Goal: Task Accomplishment & Management: Use online tool/utility

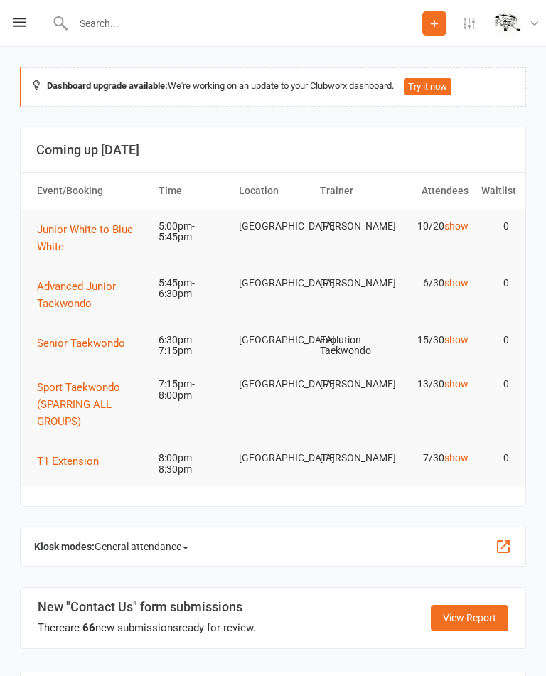
click at [19, 23] on icon at bounding box center [20, 22] width 14 height 9
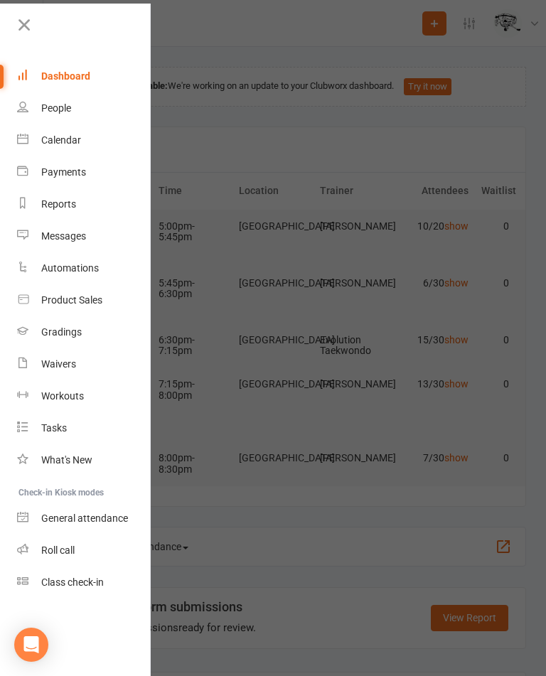
click at [61, 142] on div "Calendar" at bounding box center [61, 139] width 40 height 11
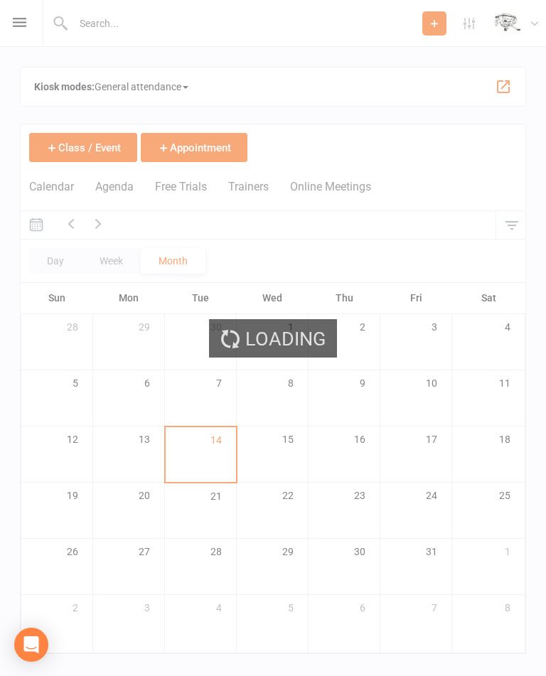
click at [546, 519] on html "Prospect Member Non-attending contact Class / event Appointment Grading event T…" at bounding box center [273, 347] width 546 height 694
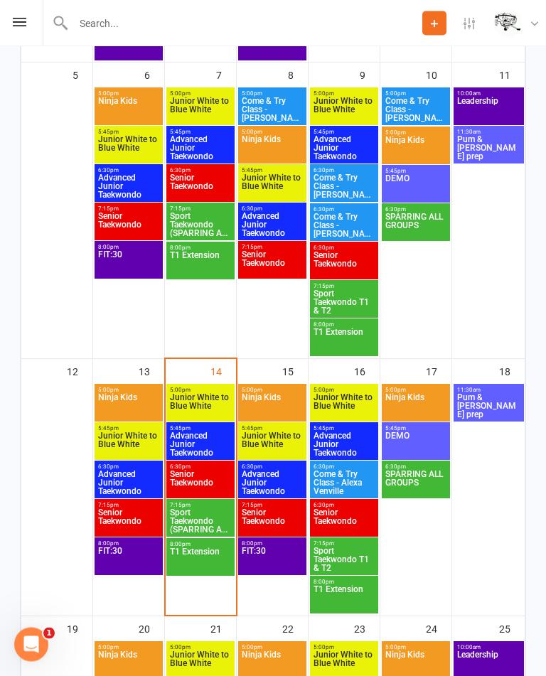
scroll to position [470, 0]
click at [131, 403] on span "Ninja Kids" at bounding box center [128, 406] width 63 height 26
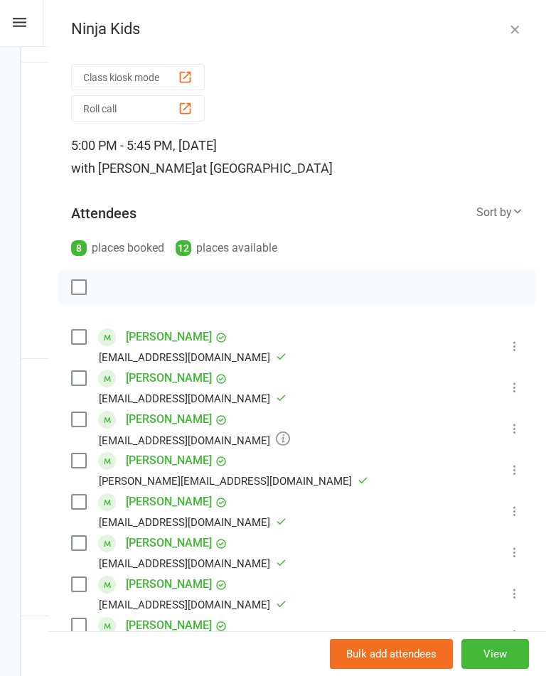
click at [518, 23] on icon "button" at bounding box center [515, 29] width 14 height 14
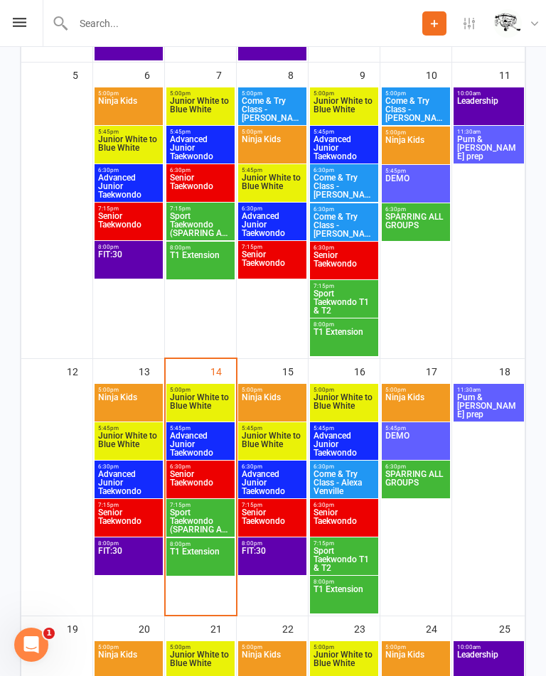
click at [125, 422] on div "5:00pm - 5:45pm Ninja Kids" at bounding box center [129, 403] width 68 height 38
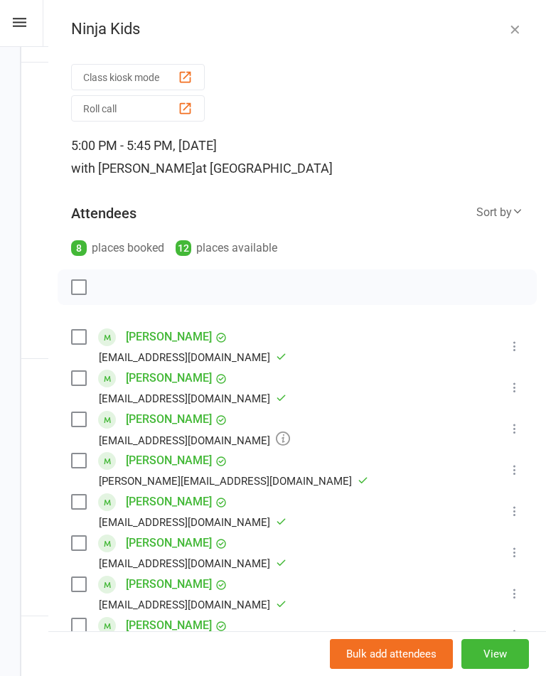
click at [516, 24] on icon "button" at bounding box center [515, 29] width 14 height 14
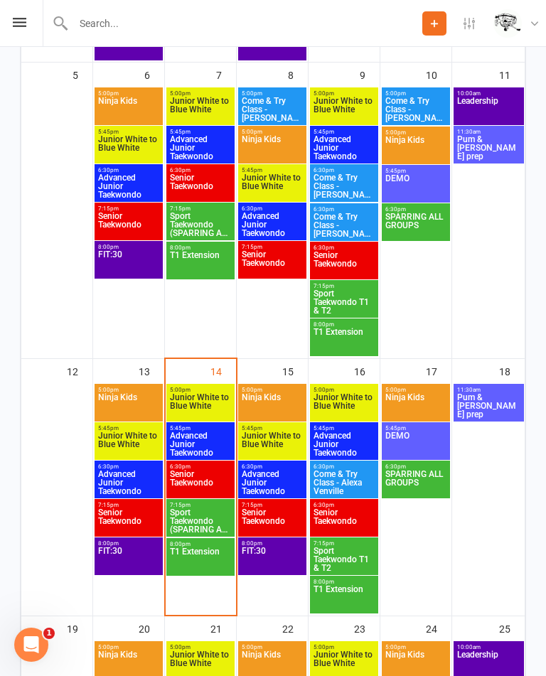
click at [125, 445] on span "Junior White to Blue White" at bounding box center [128, 445] width 63 height 26
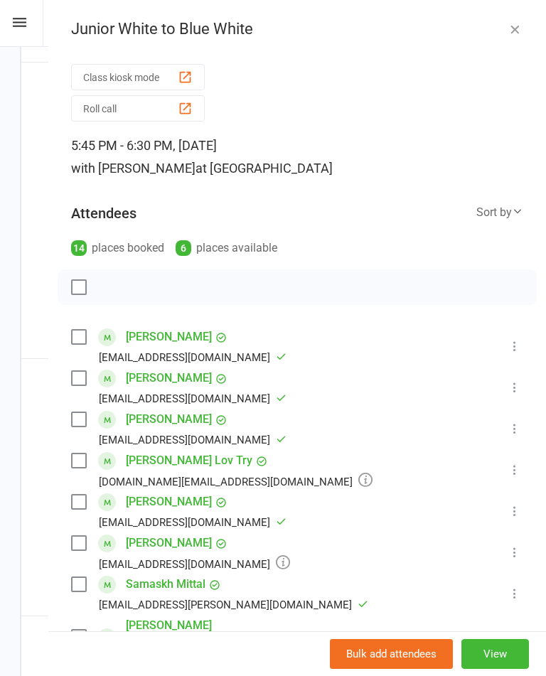
click at [495, 207] on div "Sort by" at bounding box center [500, 212] width 47 height 18
click at [462, 284] on link "First name" at bounding box center [452, 286] width 141 height 28
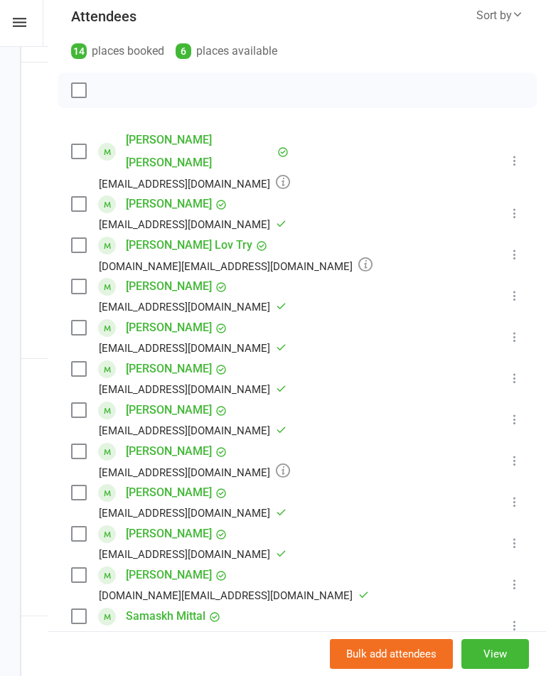
scroll to position [198, 0]
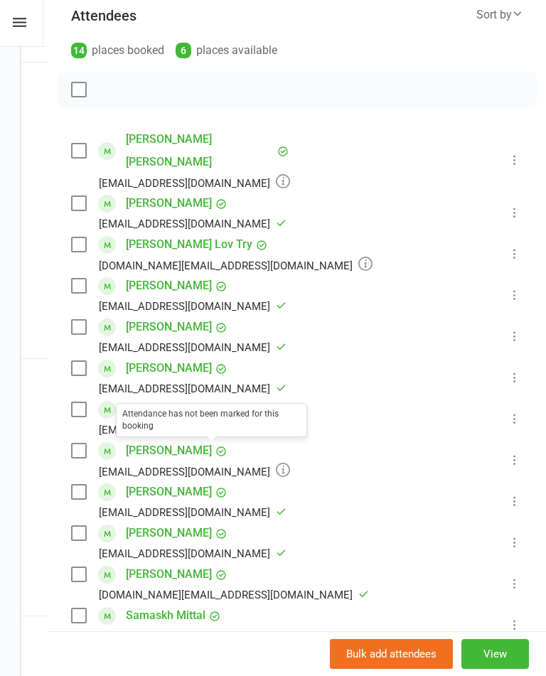
click at [276, 462] on icon at bounding box center [283, 469] width 14 height 14
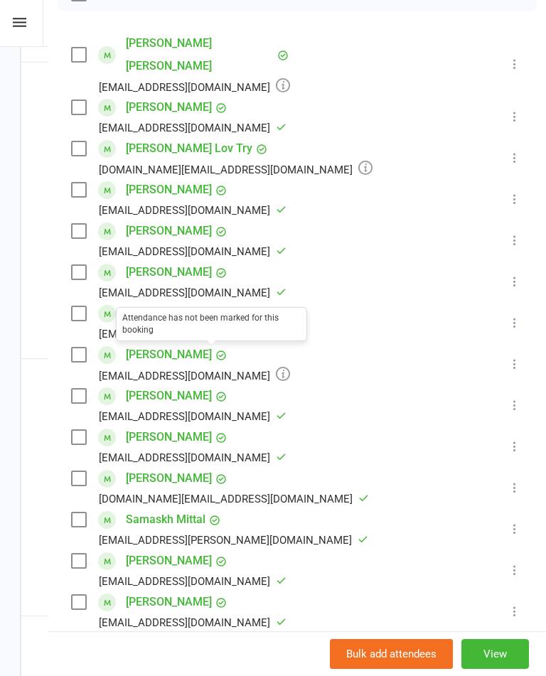
scroll to position [295, 0]
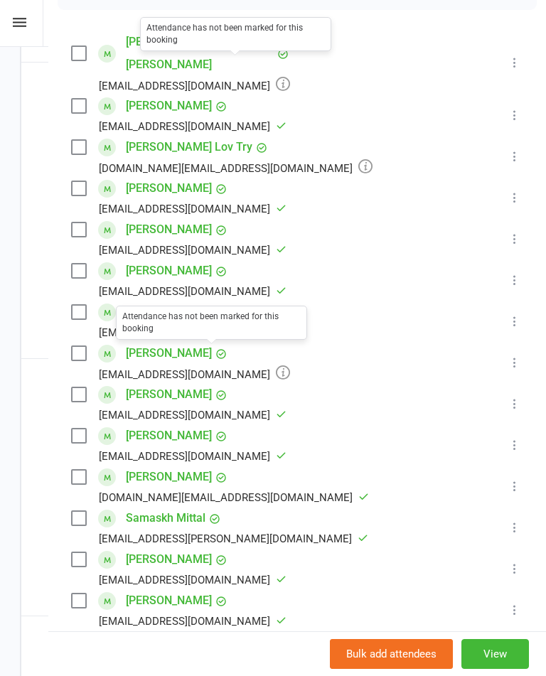
click at [276, 76] on icon at bounding box center [283, 83] width 14 height 14
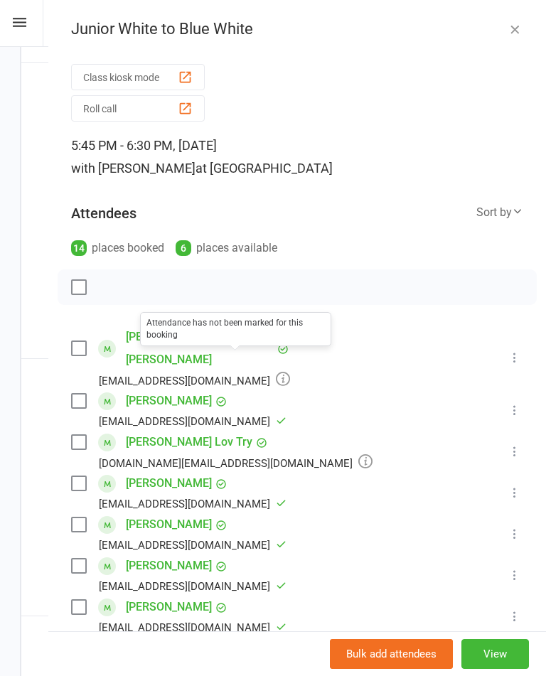
scroll to position [-1, 0]
click at [520, 23] on icon "button" at bounding box center [515, 29] width 14 height 14
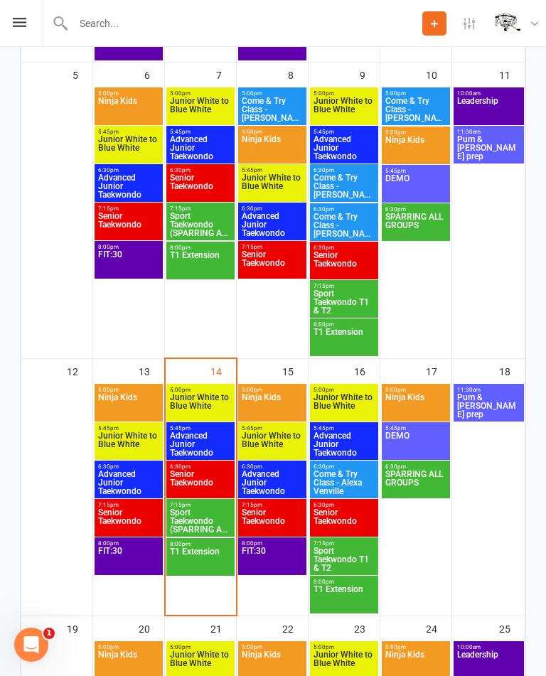
click at [127, 486] on span "Advanced Junior Taekwondo" at bounding box center [128, 483] width 63 height 26
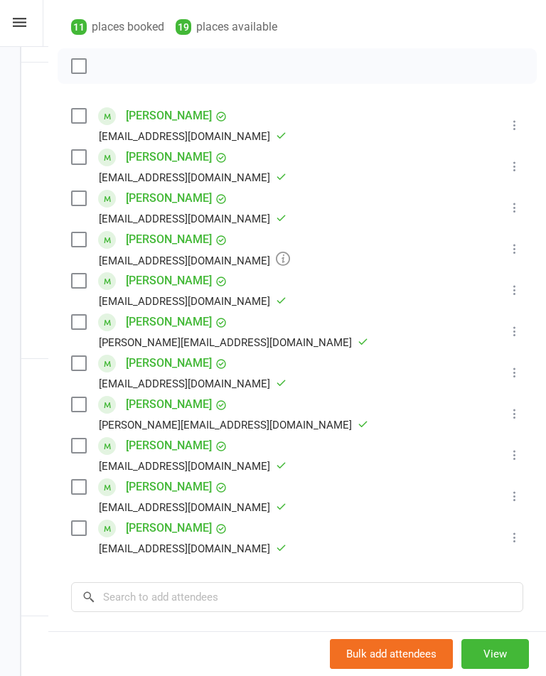
scroll to position [222, 0]
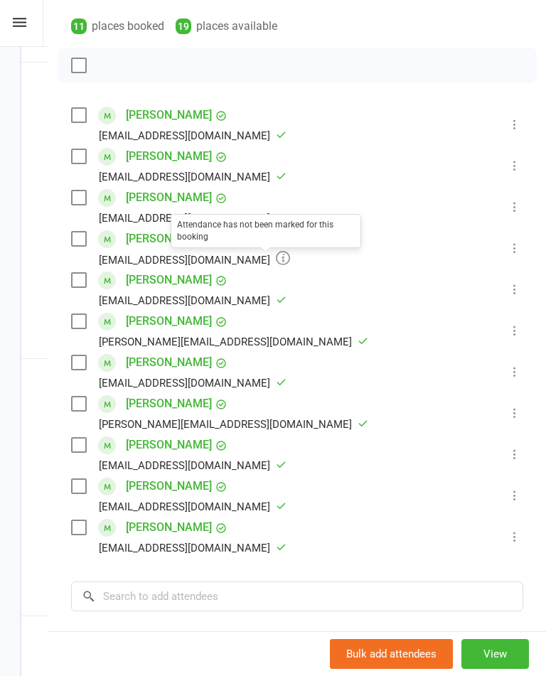
click at [276, 260] on icon at bounding box center [283, 257] width 14 height 14
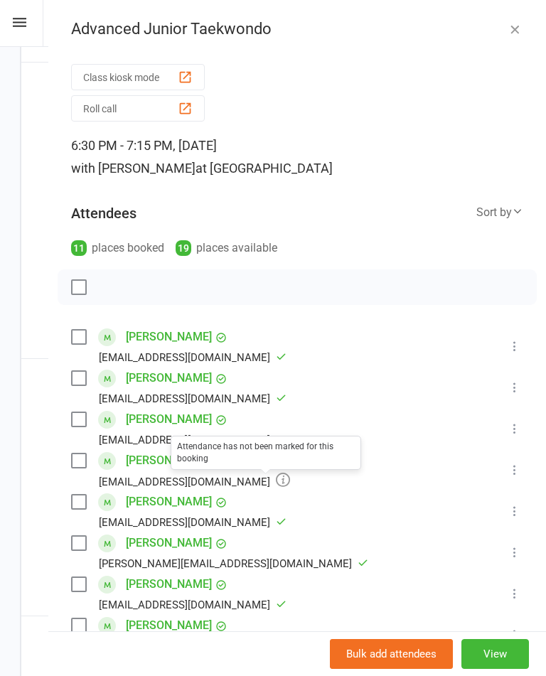
scroll to position [0, 0]
click at [514, 26] on icon "button" at bounding box center [515, 29] width 14 height 14
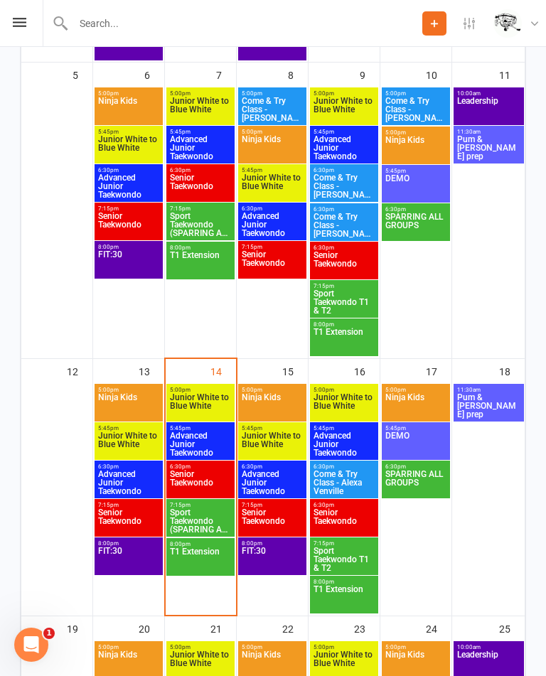
click at [128, 565] on span "FIT:30" at bounding box center [128, 560] width 63 height 26
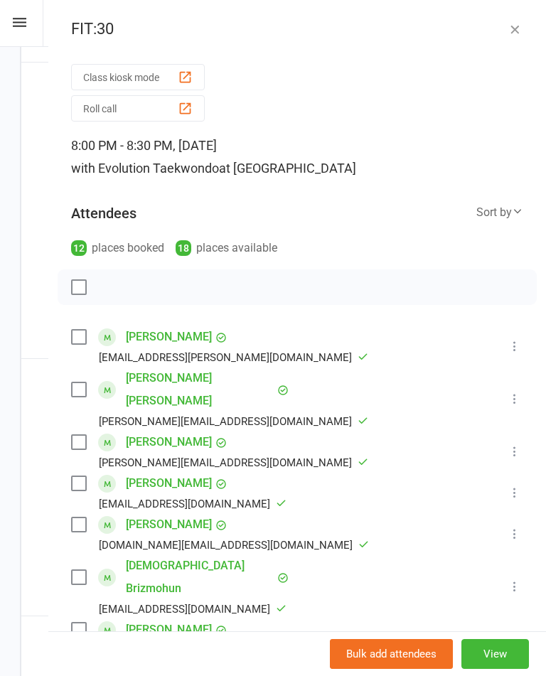
click at [519, 23] on icon "button" at bounding box center [515, 29] width 14 height 14
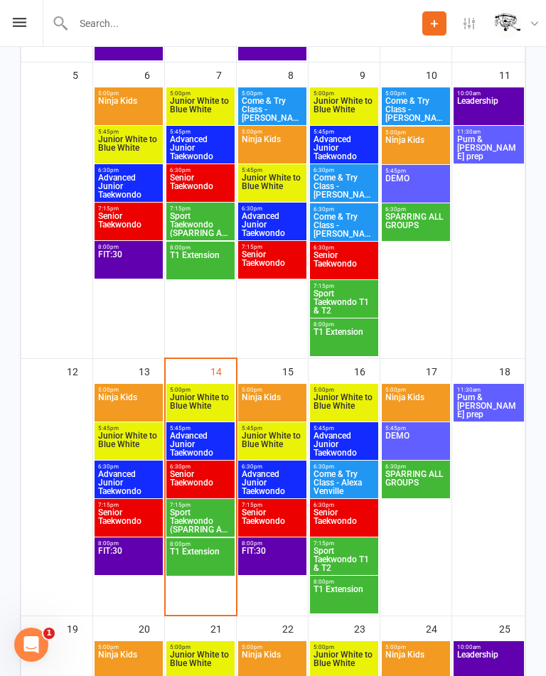
click at [125, 517] on span "Senior Taekwondo" at bounding box center [128, 522] width 63 height 26
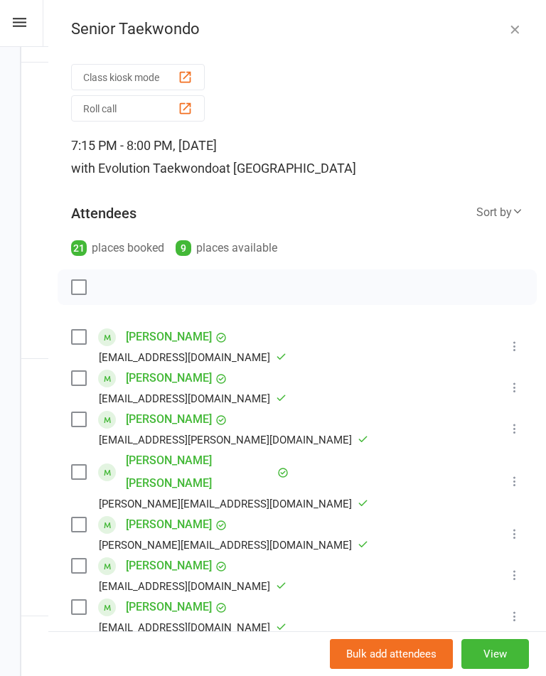
click at [516, 14] on div "Senior Taekwondo Class kiosk mode Roll call 7:15 PM - 8:00 PM, Monday, October,…" at bounding box center [297, 338] width 498 height 676
click at [519, 33] on icon "button" at bounding box center [515, 29] width 14 height 14
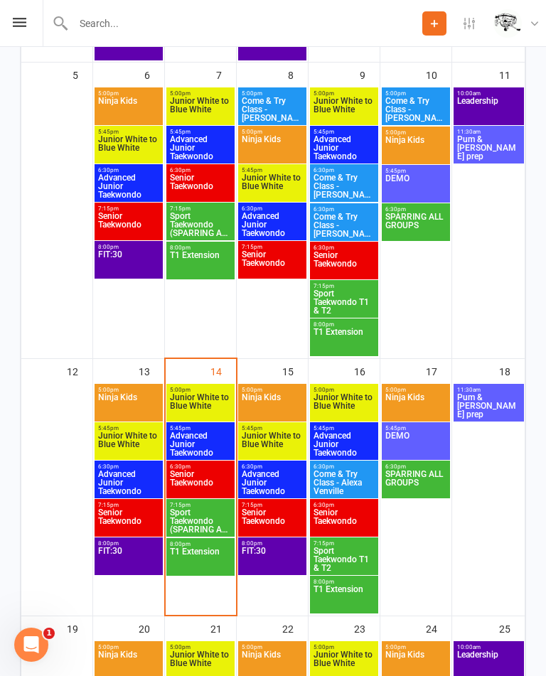
click at [121, 566] on span "FIT:30" at bounding box center [128, 560] width 63 height 26
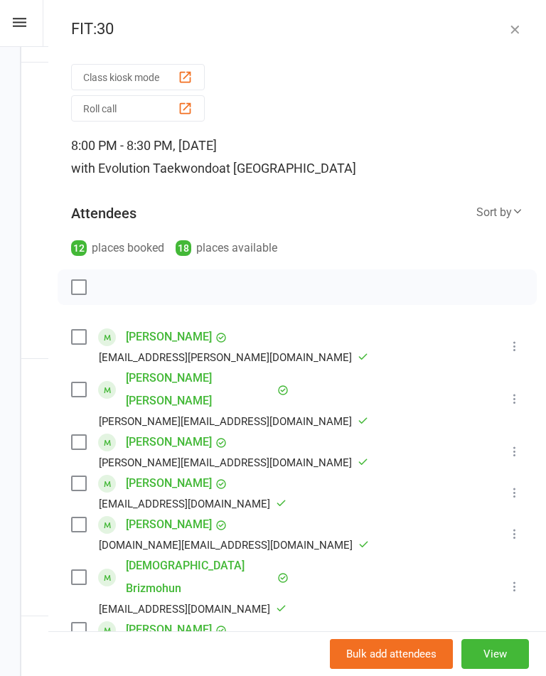
click at [519, 22] on icon "button" at bounding box center [515, 29] width 14 height 14
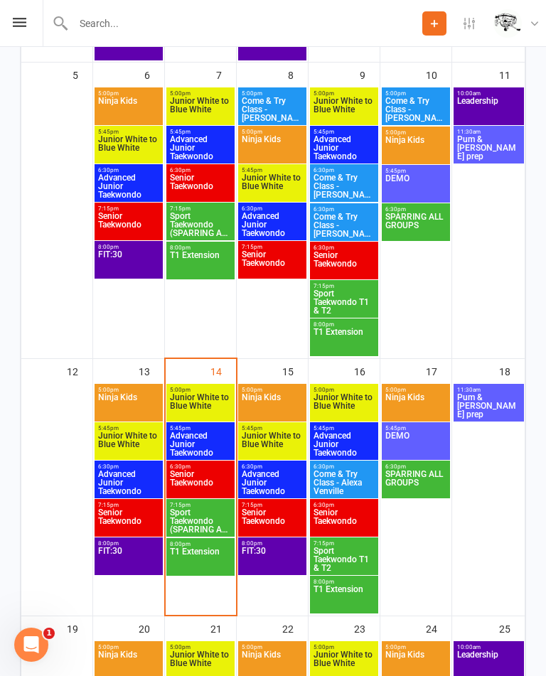
click at [122, 523] on span "Senior Taekwondo" at bounding box center [128, 522] width 63 height 26
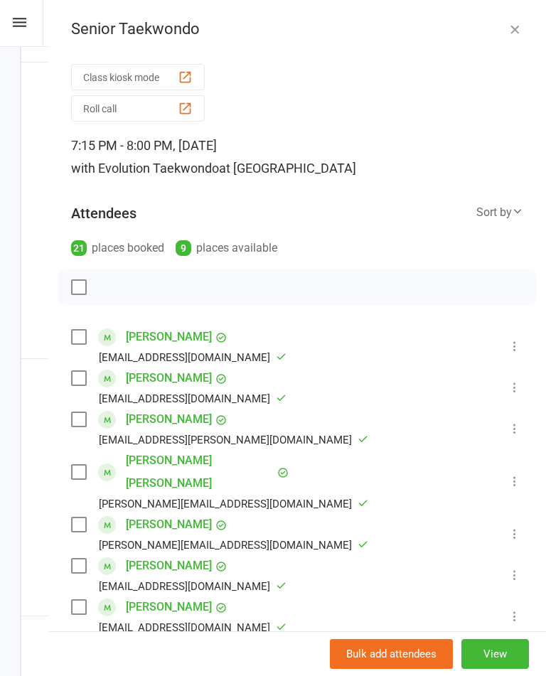
click at [514, 23] on icon "button" at bounding box center [515, 29] width 14 height 14
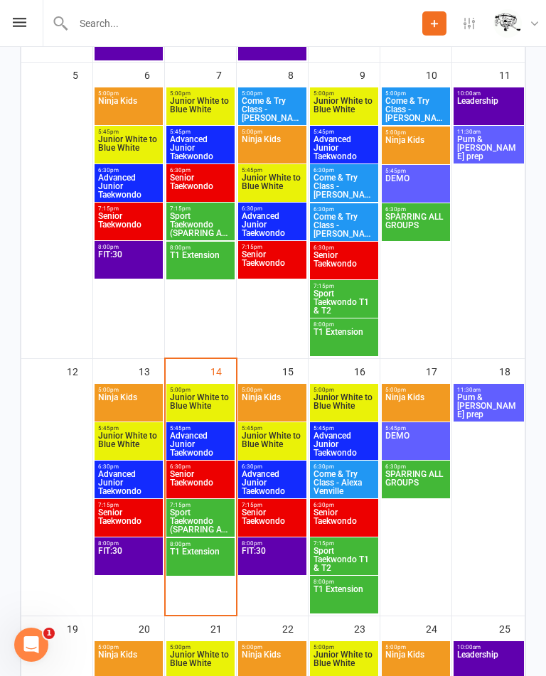
click at [119, 402] on span "Ninja Kids" at bounding box center [128, 406] width 63 height 26
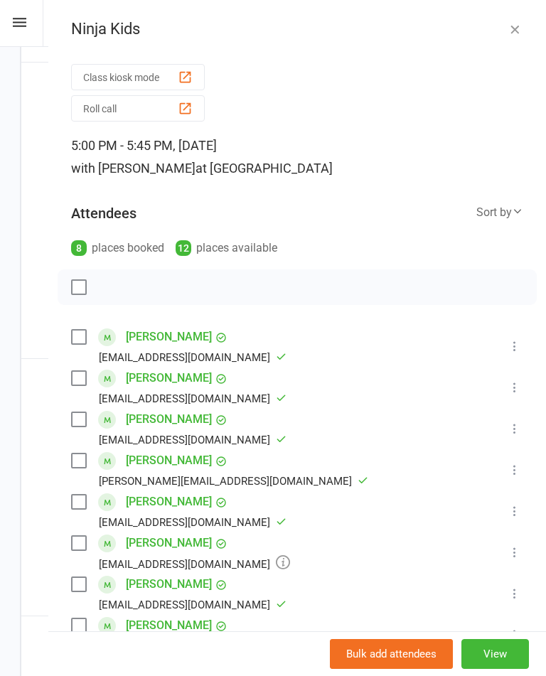
click at [518, 25] on icon "button" at bounding box center [515, 29] width 14 height 14
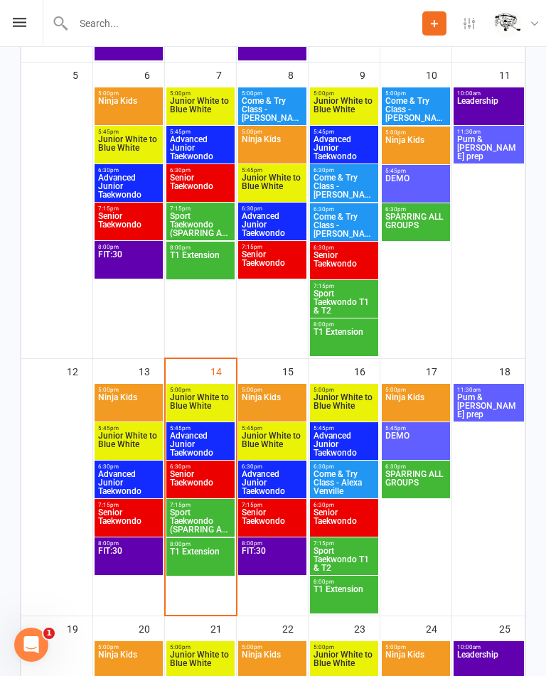
click at [266, 109] on span "Come & Try Class - Matthew Le" at bounding box center [272, 110] width 63 height 26
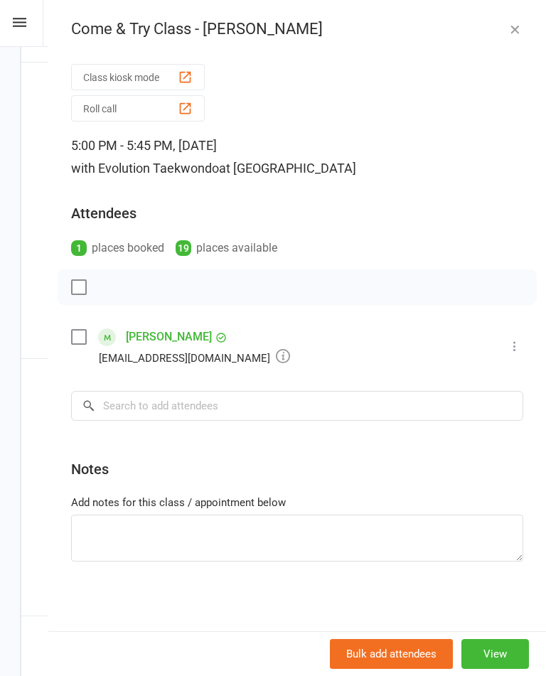
click at [521, 25] on icon "button" at bounding box center [515, 29] width 14 height 14
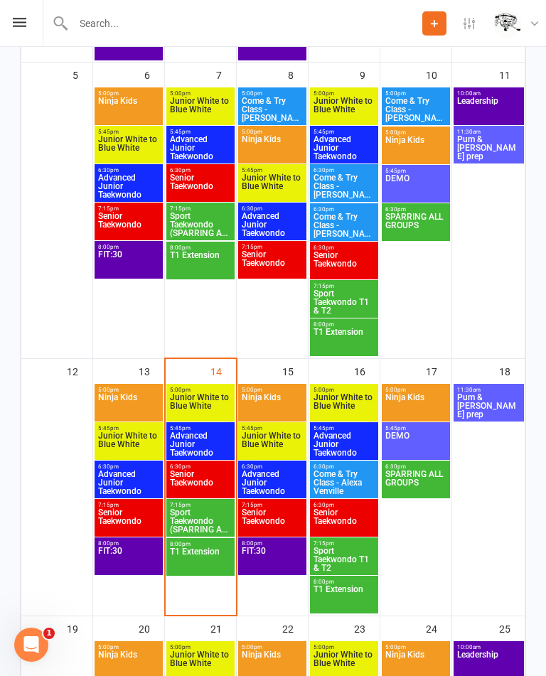
click at [139, 450] on span "Junior White to Blue White" at bounding box center [128, 445] width 63 height 26
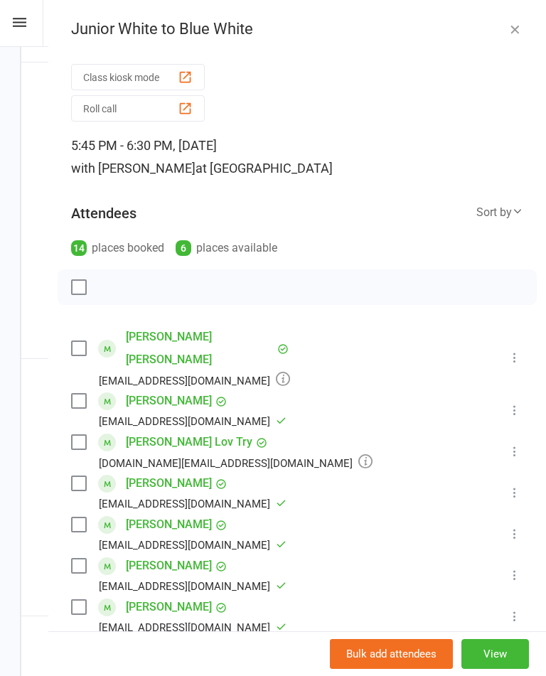
click at [518, 23] on icon "button" at bounding box center [515, 29] width 14 height 14
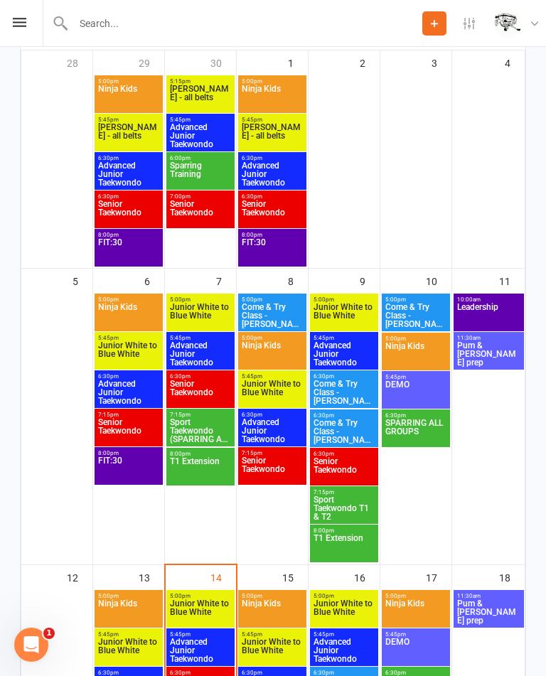
scroll to position [262, 0]
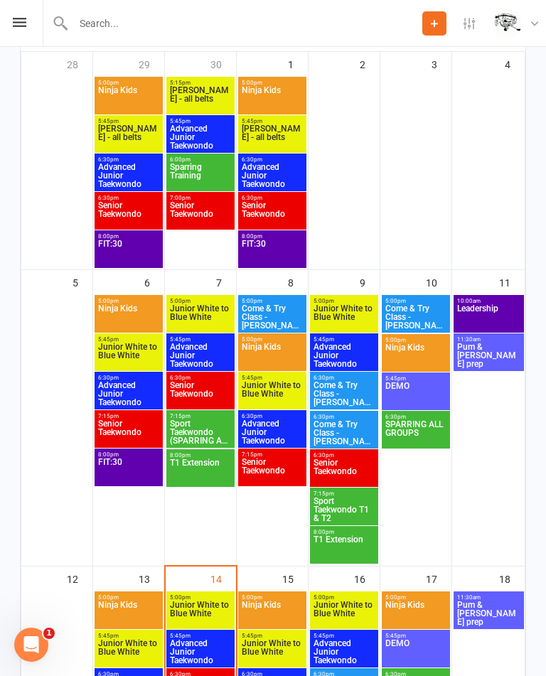
click at [336, 386] on span "Come & Try Class - Diya Jafari, Elaha Noori" at bounding box center [344, 394] width 63 height 26
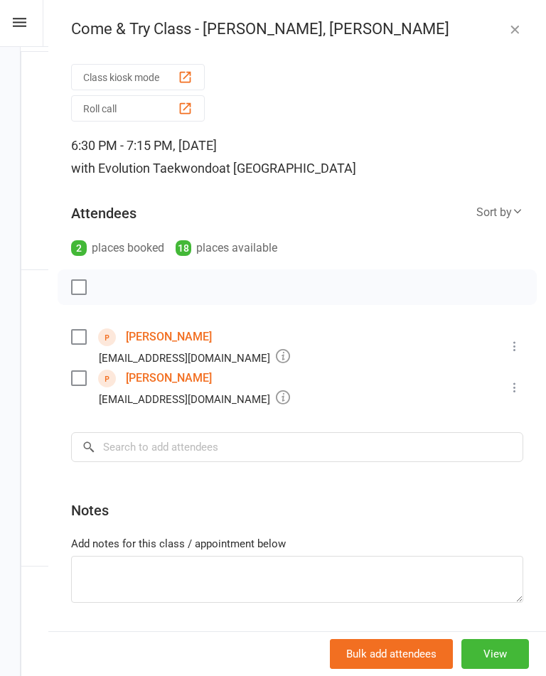
click at [521, 26] on icon "button" at bounding box center [515, 29] width 14 height 14
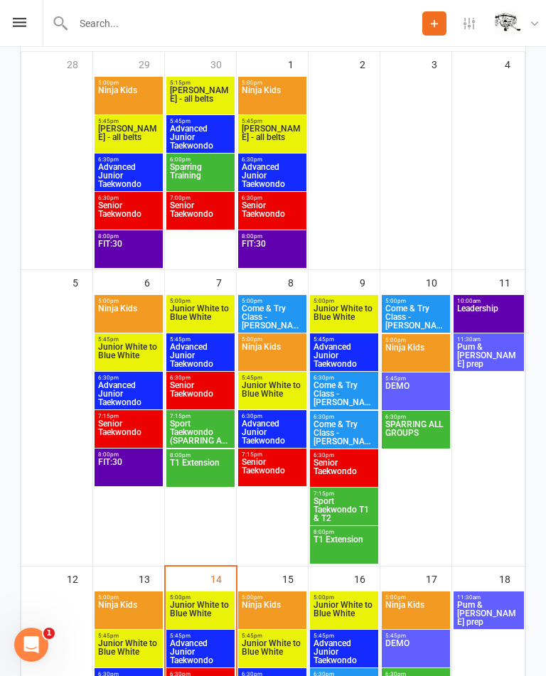
click at [273, 317] on span "Come & Try Class - Matthew Le" at bounding box center [272, 317] width 63 height 26
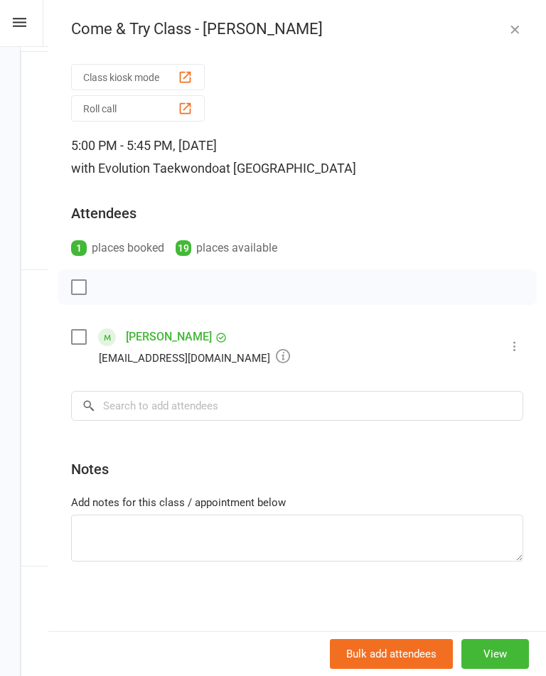
click at [521, 30] on icon "button" at bounding box center [515, 29] width 14 height 14
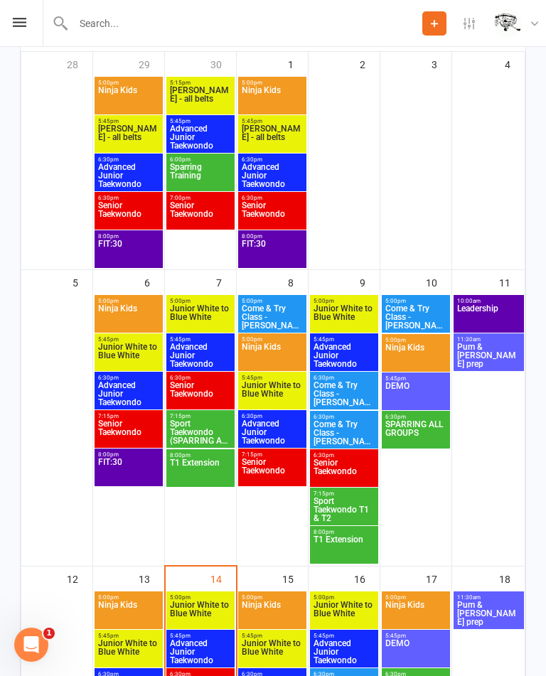
click at [122, 16] on input "text" at bounding box center [246, 24] width 354 height 20
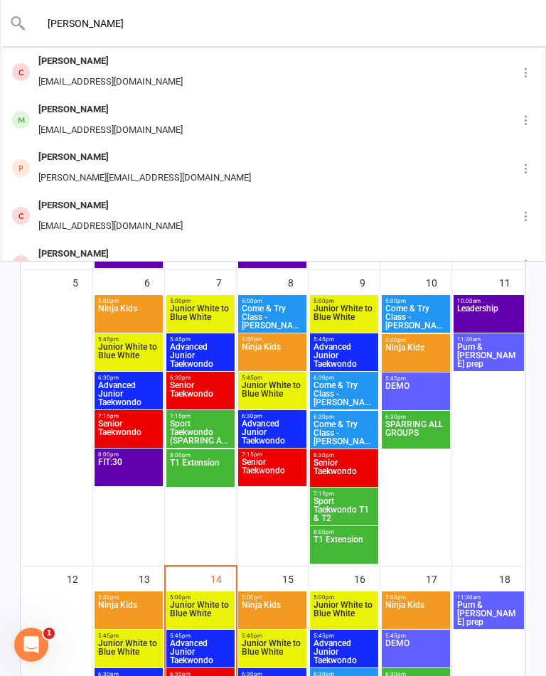
type input "Alex"
click at [86, 115] on div "Alexis Pratt" at bounding box center [110, 110] width 153 height 21
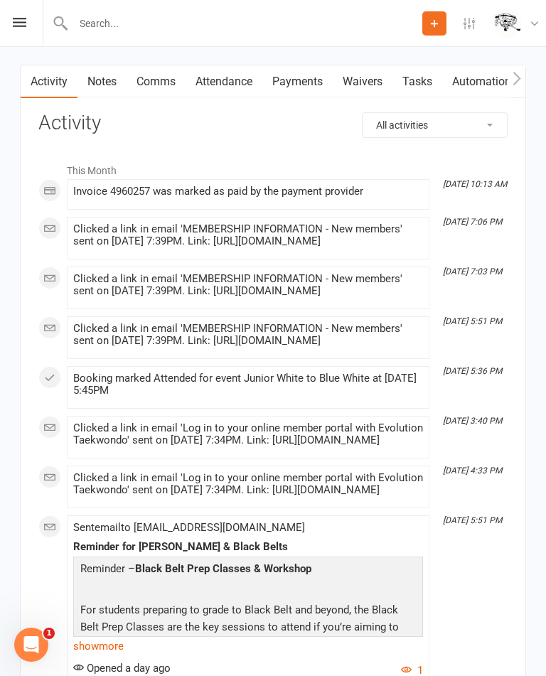
scroll to position [1597, 0]
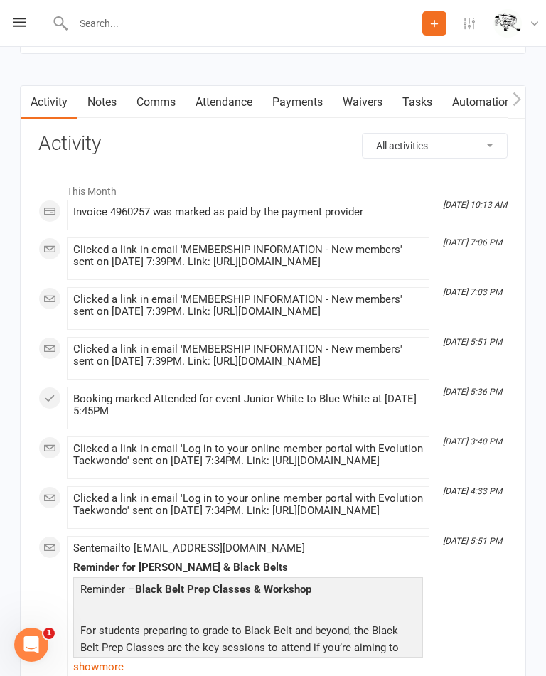
click at [231, 105] on link "Attendance" at bounding box center [224, 102] width 77 height 33
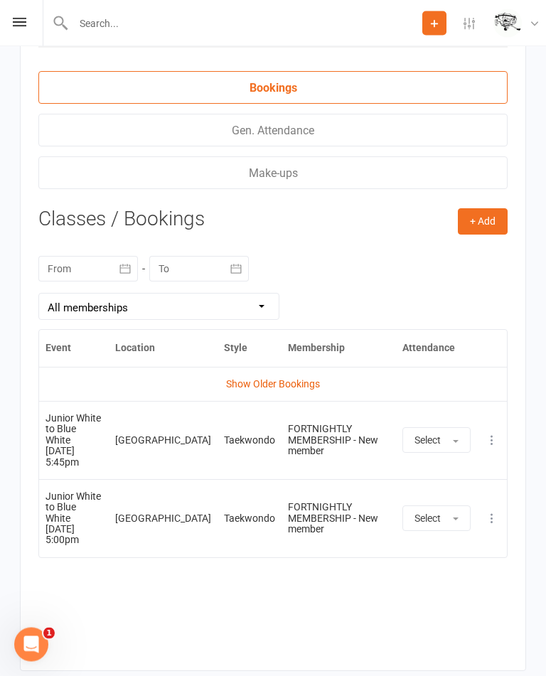
scroll to position [2010, 0]
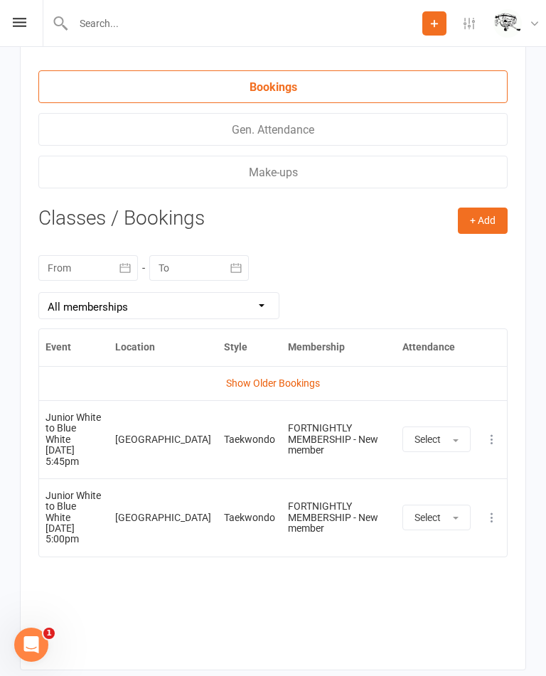
click at [127, 272] on icon "button" at bounding box center [124, 267] width 11 height 9
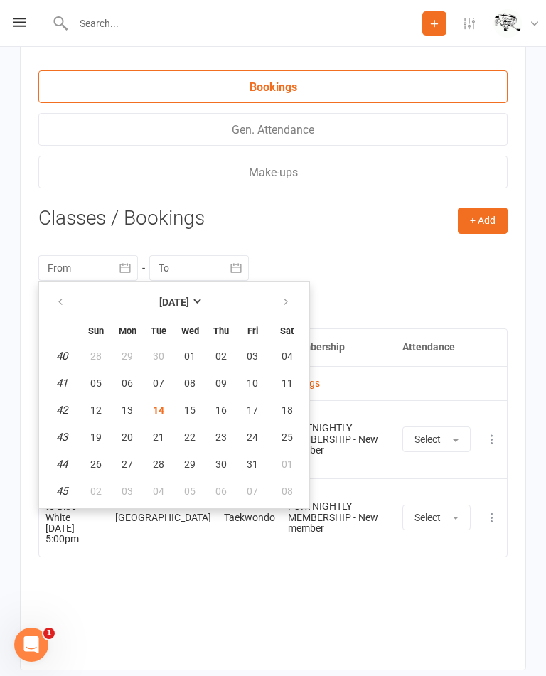
click at [188, 361] on span "01" at bounding box center [189, 356] width 11 height 11
type input "01 Oct 2025"
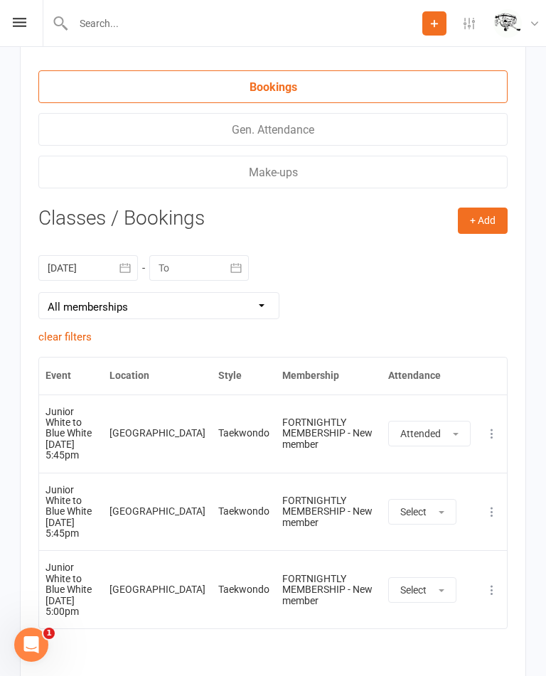
click at [18, 14] on div "Prospect Member Non-attending contact Class / event Appointment Grading event T…" at bounding box center [273, 23] width 546 height 47
click at [19, 23] on icon at bounding box center [20, 22] width 14 height 9
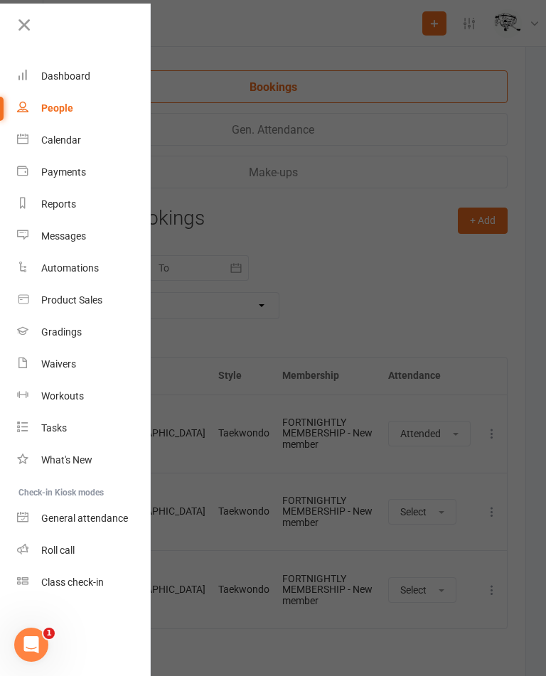
click at [68, 143] on div "Calendar" at bounding box center [61, 139] width 40 height 11
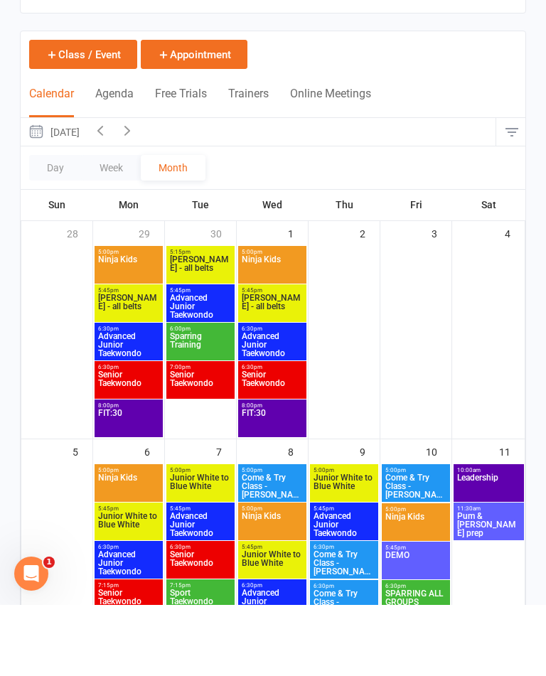
scroll to position [196, 0]
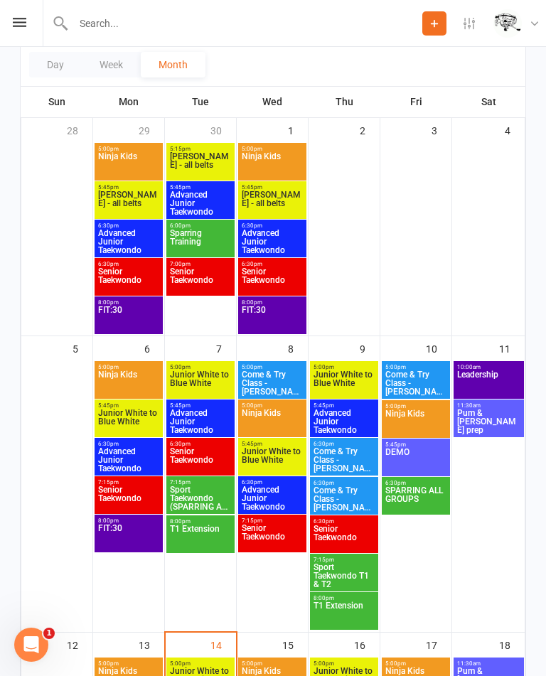
click at [339, 502] on span "Come & Try Class - Lexie Nguyen" at bounding box center [344, 500] width 63 height 26
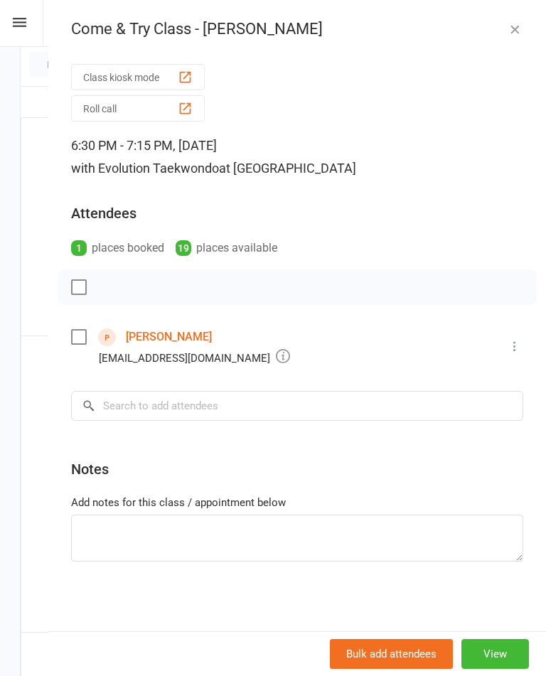
click at [152, 329] on link "Lexie Nguyen" at bounding box center [169, 337] width 86 height 23
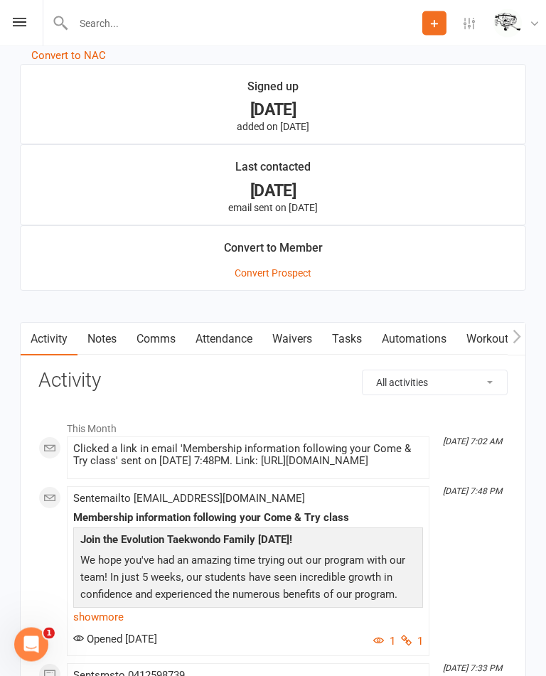
scroll to position [1045, 0]
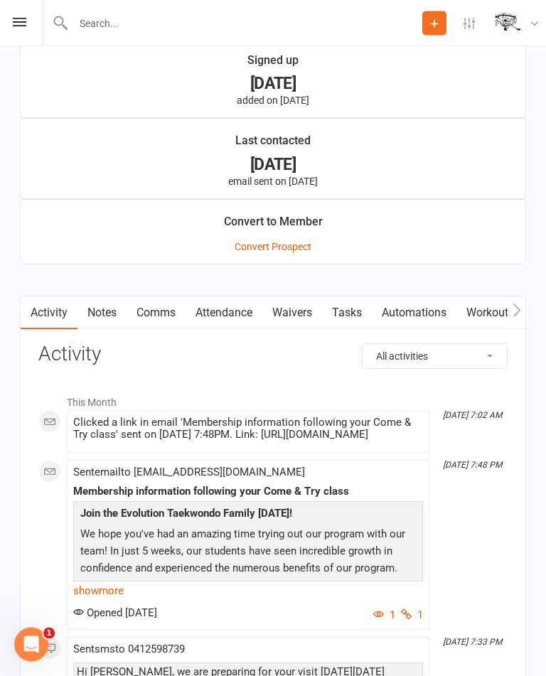
click at [218, 315] on link "Attendance" at bounding box center [224, 313] width 77 height 33
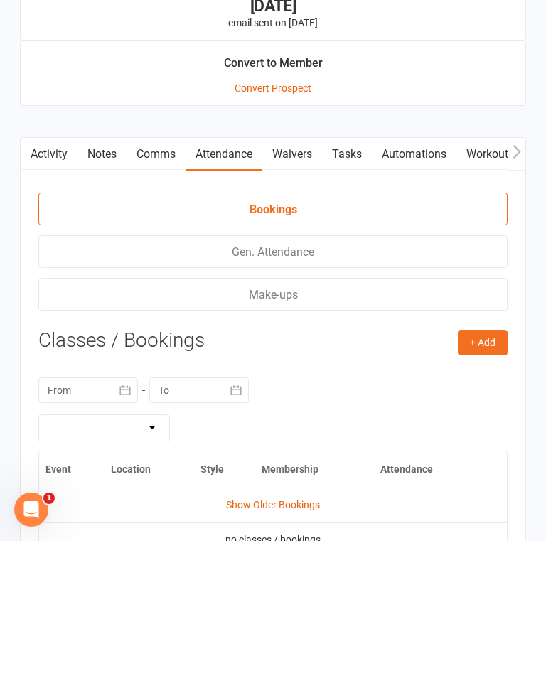
scroll to position [1250, 0]
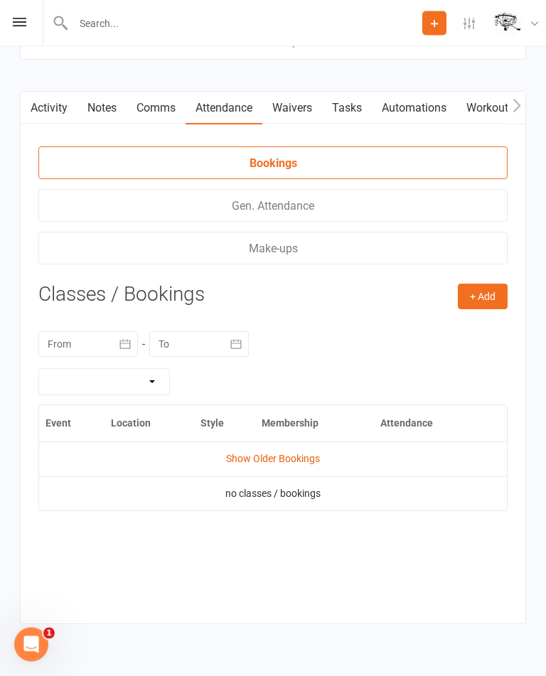
click at [122, 338] on icon "button" at bounding box center [125, 345] width 14 height 14
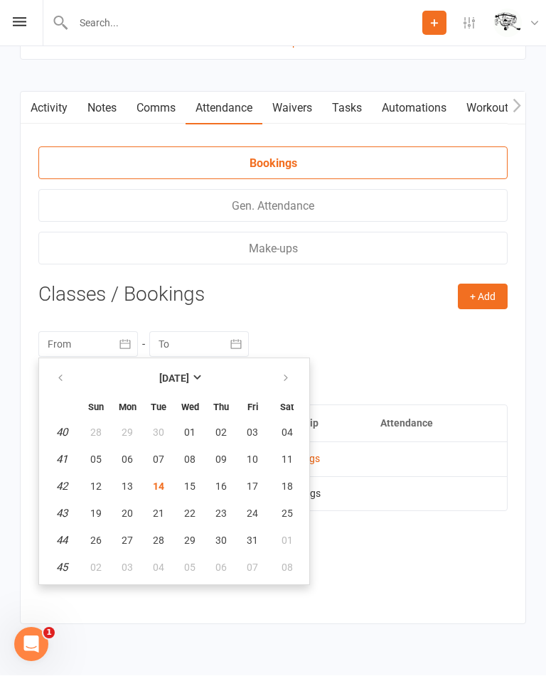
click at [191, 430] on span "01" at bounding box center [189, 432] width 11 height 11
type input "01 Oct 2025"
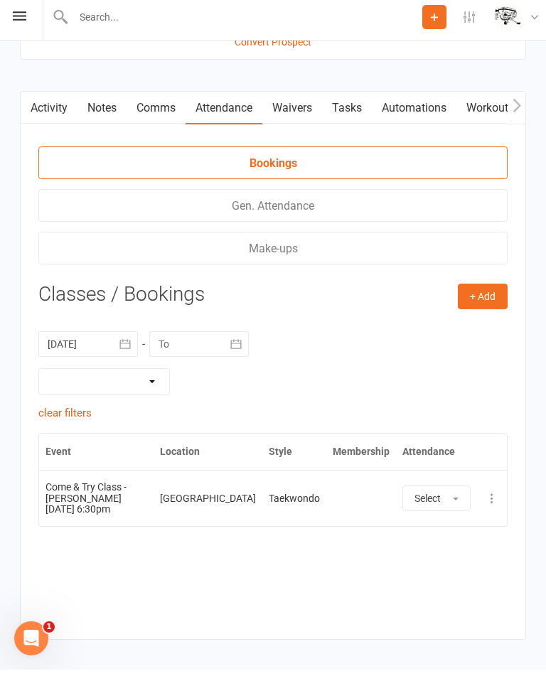
scroll to position [1250, 0]
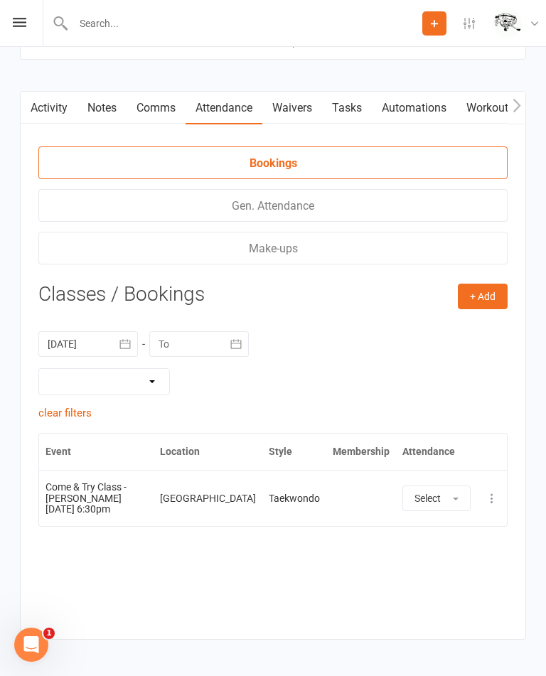
click at [16, 22] on icon at bounding box center [20, 22] width 14 height 9
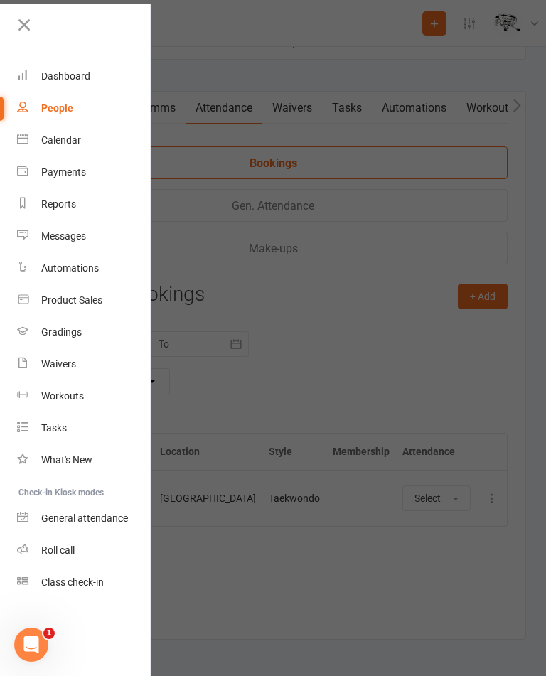
click at [72, 136] on div "Calendar" at bounding box center [61, 139] width 40 height 11
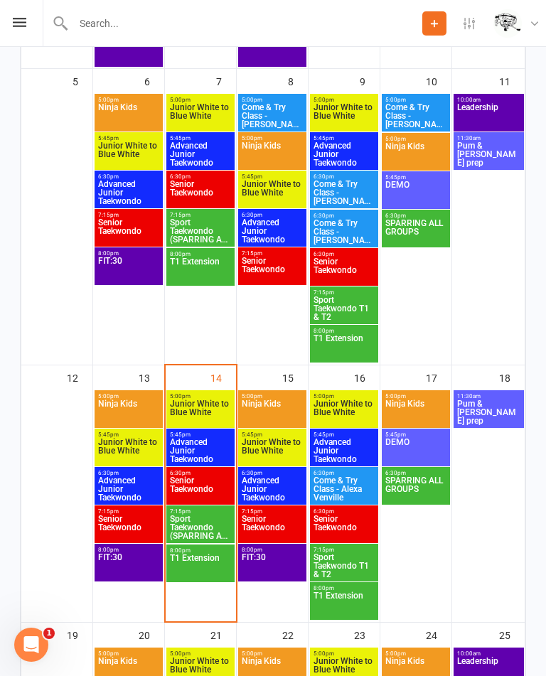
scroll to position [469, 0]
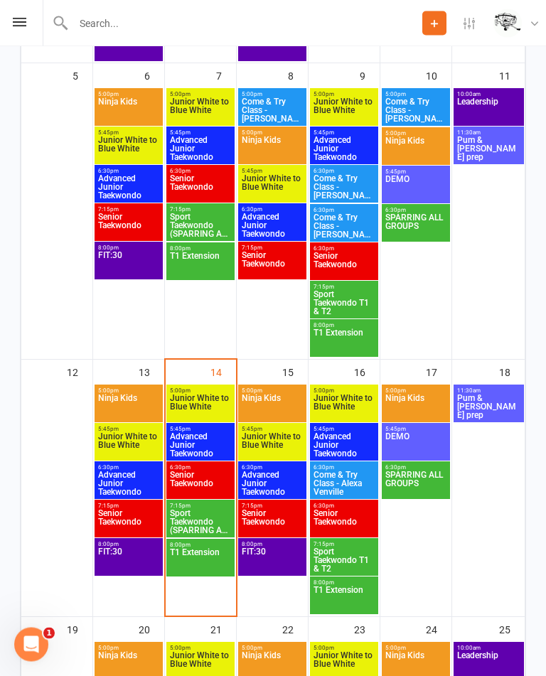
click at [193, 407] on span "Junior White to Blue White" at bounding box center [200, 408] width 63 height 26
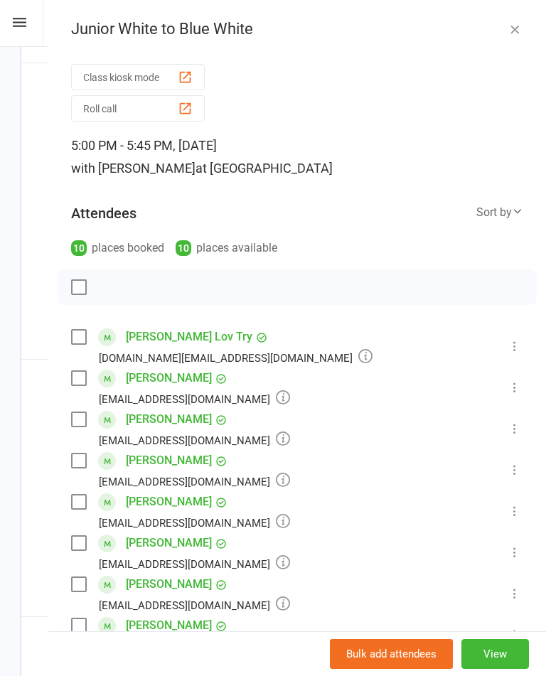
scroll to position [0, 0]
click at [519, 25] on icon "button" at bounding box center [515, 29] width 14 height 14
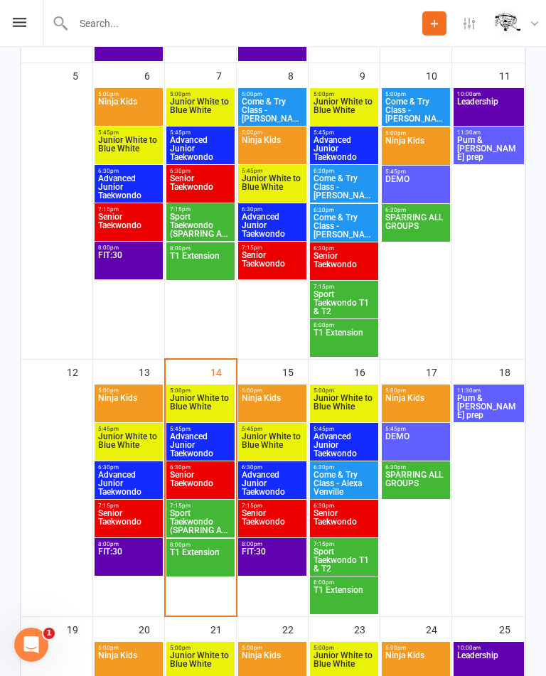
click at [199, 445] on span "Advanced Junior Taekwondo" at bounding box center [200, 445] width 63 height 26
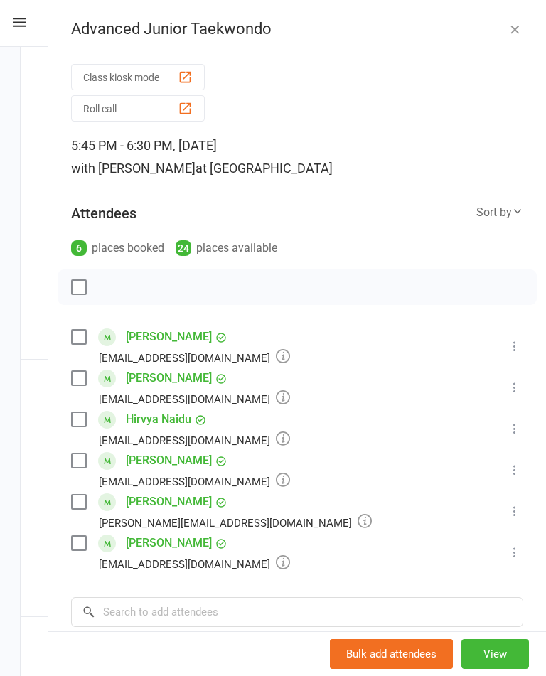
click at [513, 28] on icon "button" at bounding box center [515, 29] width 14 height 14
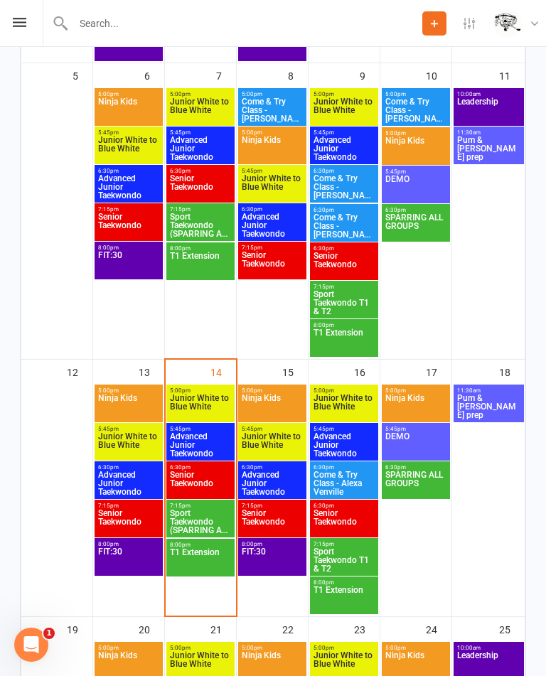
click at [205, 484] on span "Senior Taekwondo" at bounding box center [200, 484] width 63 height 26
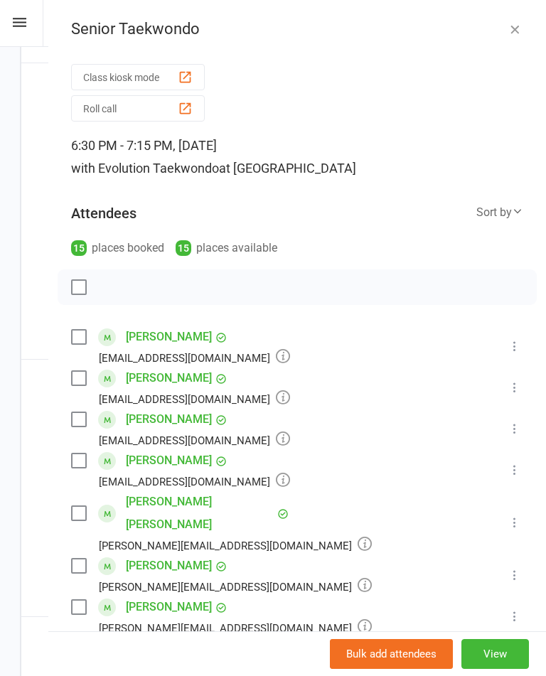
click at [520, 23] on icon "button" at bounding box center [515, 29] width 14 height 14
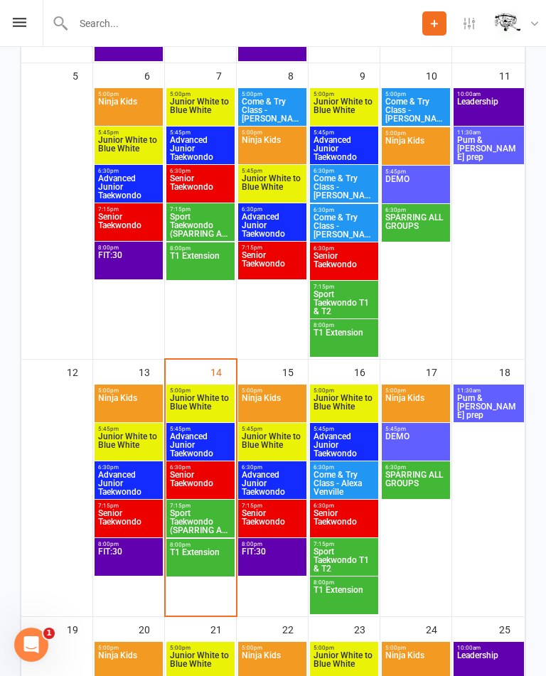
click at [5, 16] on div "Prospect Member Non-attending contact Class / event Appointment Grading event T…" at bounding box center [273, 23] width 546 height 47
click at [13, 21] on icon at bounding box center [20, 22] width 14 height 9
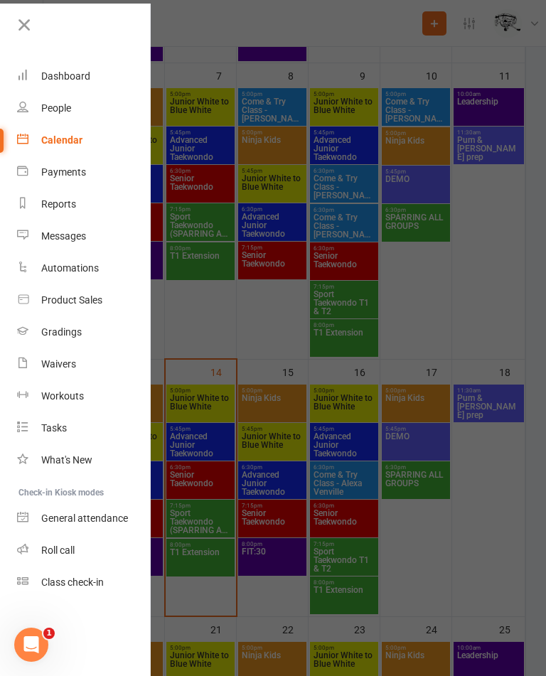
click at [68, 76] on div "Dashboard" at bounding box center [65, 75] width 49 height 11
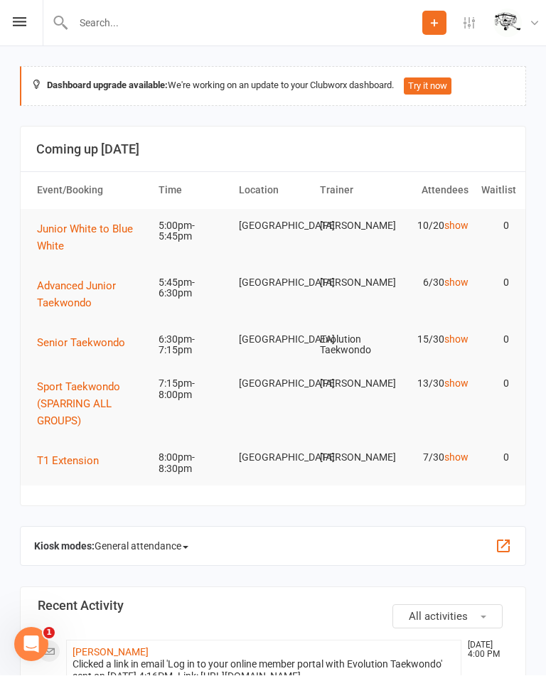
scroll to position [1, 0]
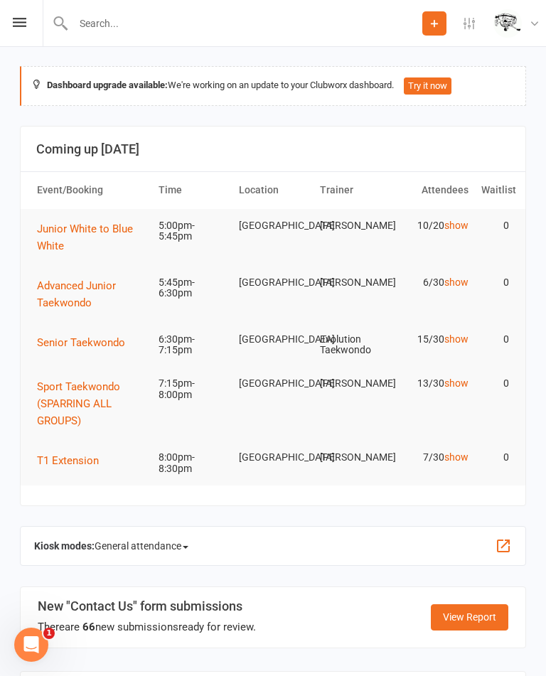
click at [170, 555] on span "General attendance" at bounding box center [142, 546] width 94 height 23
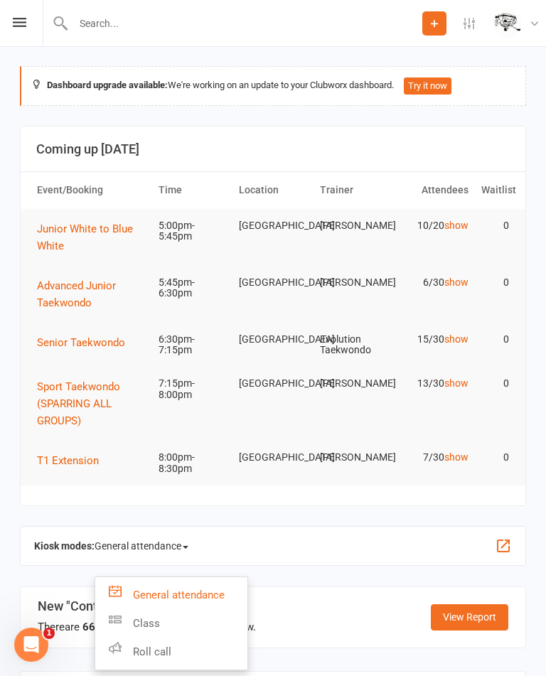
click at [192, 622] on link "Class" at bounding box center [171, 624] width 152 height 28
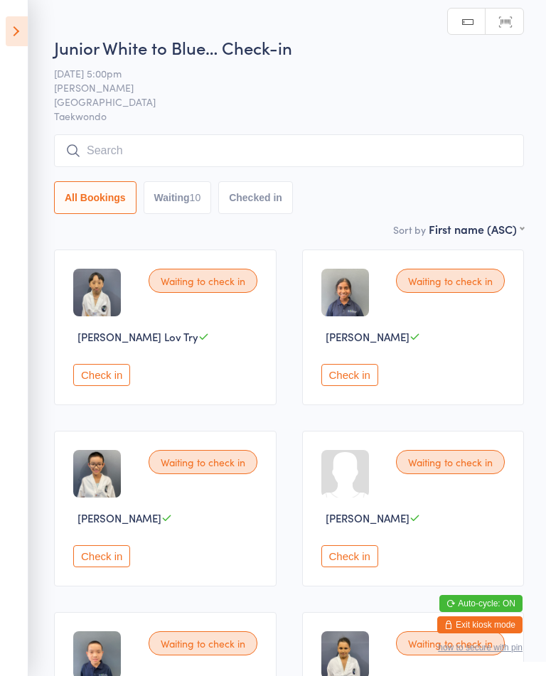
click at [207, 189] on button "Waiting 10" at bounding box center [178, 197] width 68 height 33
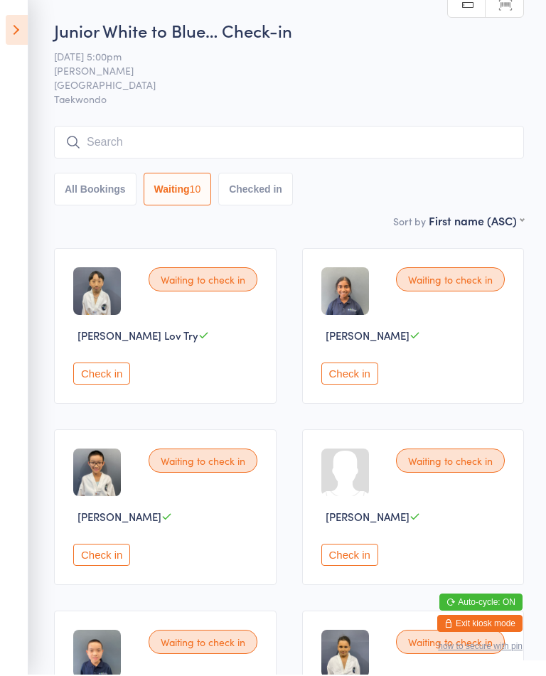
scroll to position [3, 0]
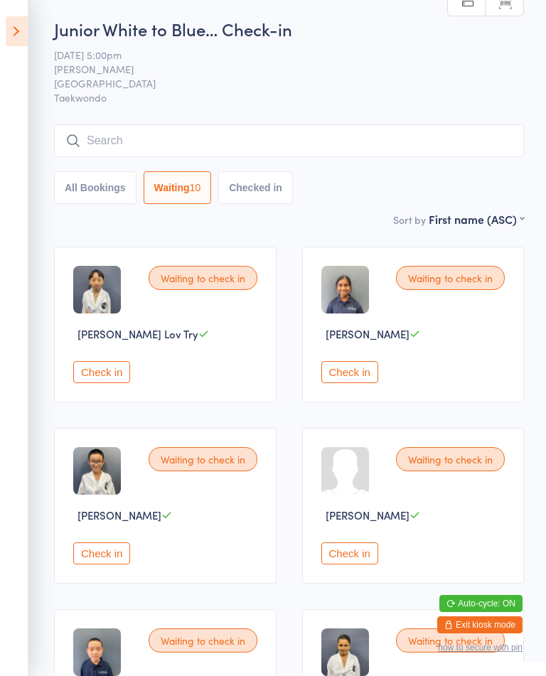
click at [352, 375] on button "Check in" at bounding box center [349, 372] width 57 height 22
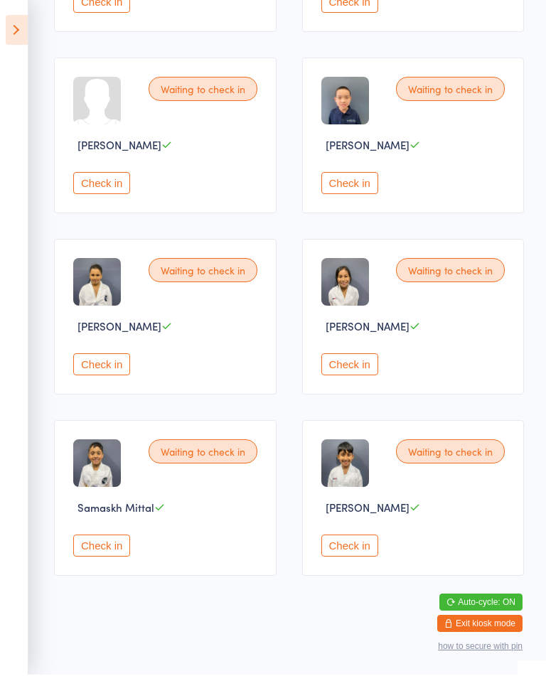
scroll to position [378, 0]
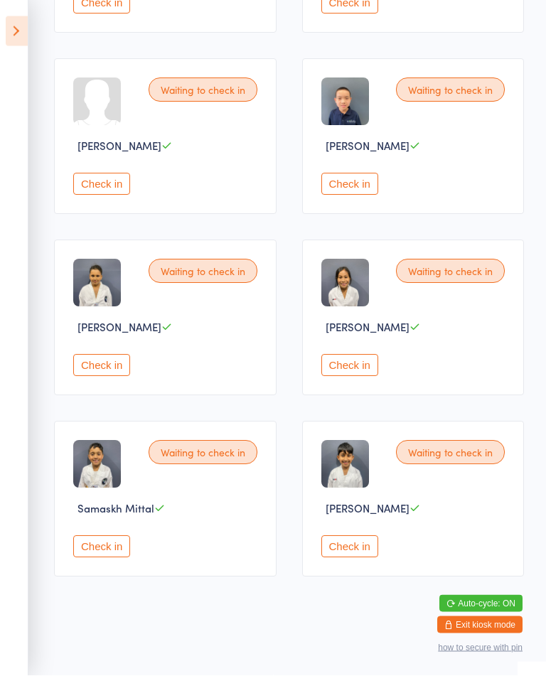
click at [110, 558] on button "Check in" at bounding box center [101, 547] width 57 height 22
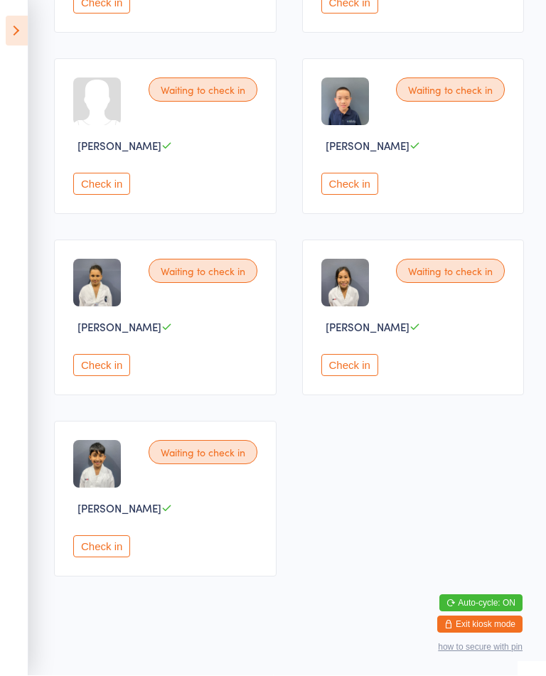
click at [353, 377] on button "Check in" at bounding box center [349, 366] width 57 height 22
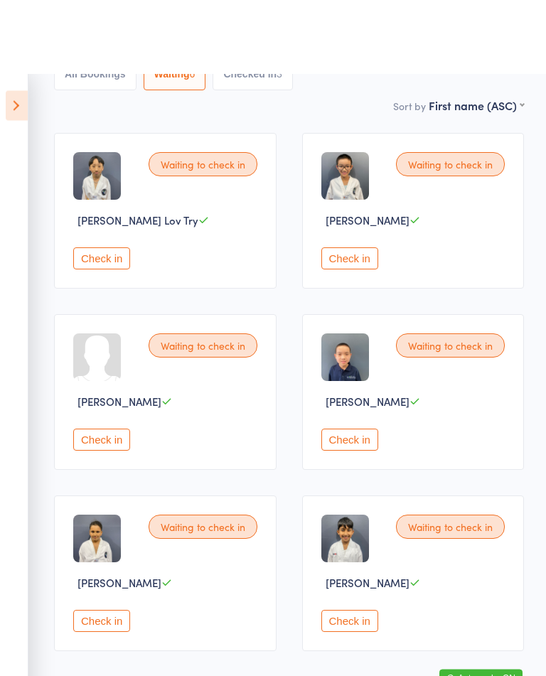
scroll to position [0, 0]
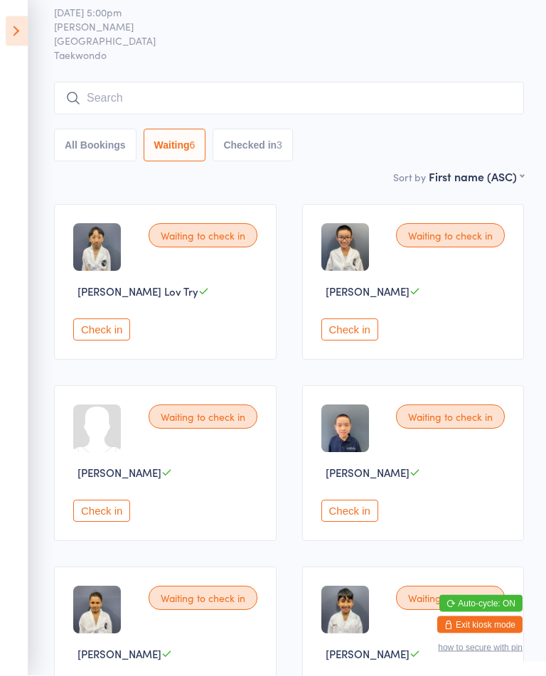
click at [117, 523] on button "Check in" at bounding box center [101, 512] width 57 height 22
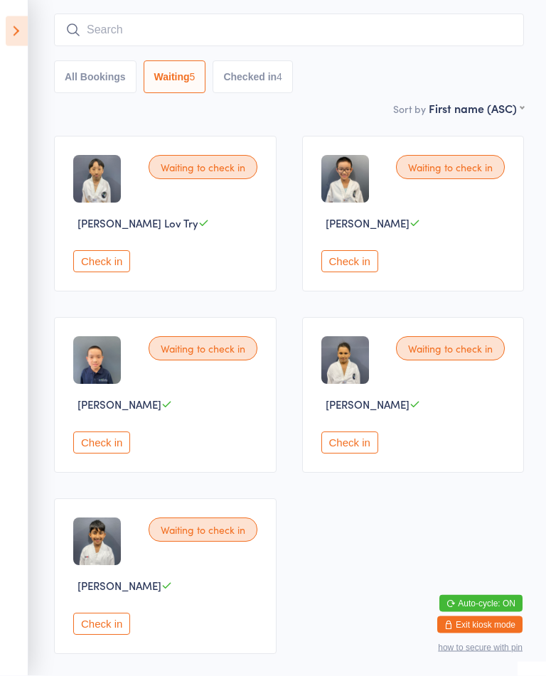
scroll to position [119, 0]
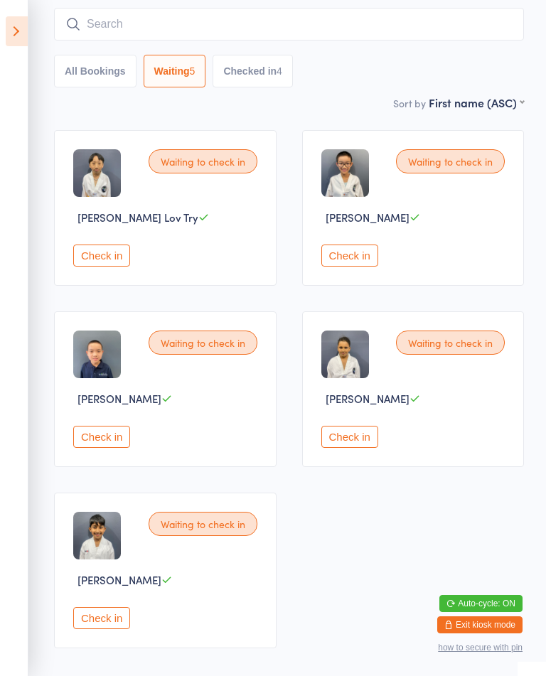
click at [110, 448] on button "Check in" at bounding box center [101, 437] width 57 height 22
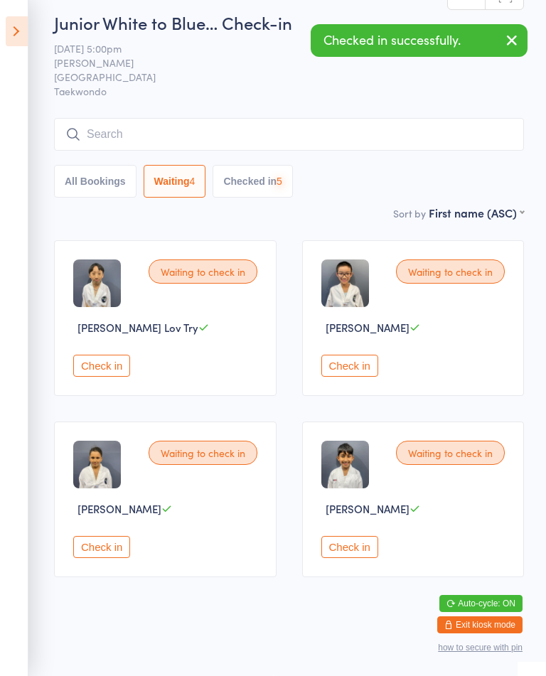
scroll to position [4, 0]
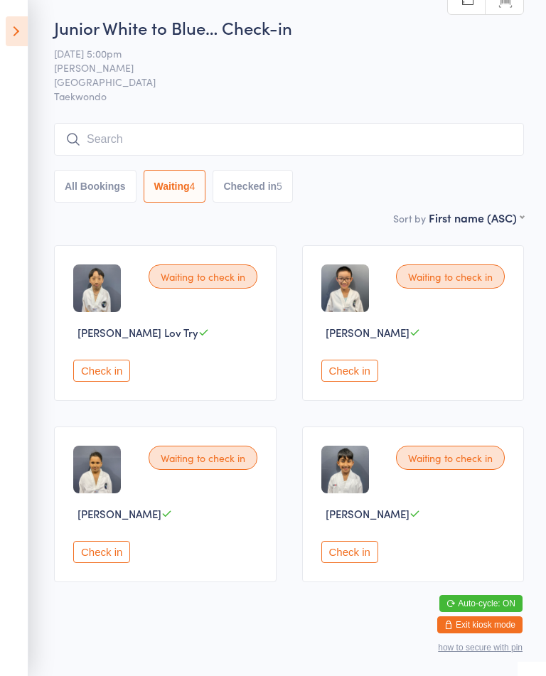
click at [378, 561] on button "Check in" at bounding box center [349, 552] width 57 height 22
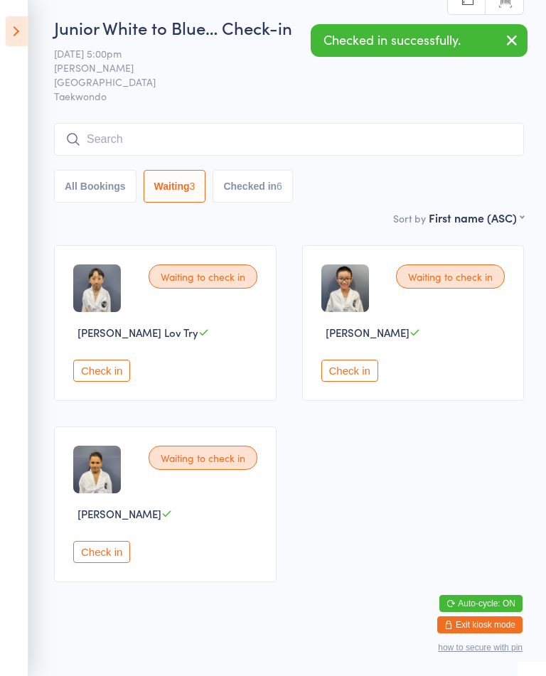
click at [91, 563] on button "Check in" at bounding box center [101, 552] width 57 height 22
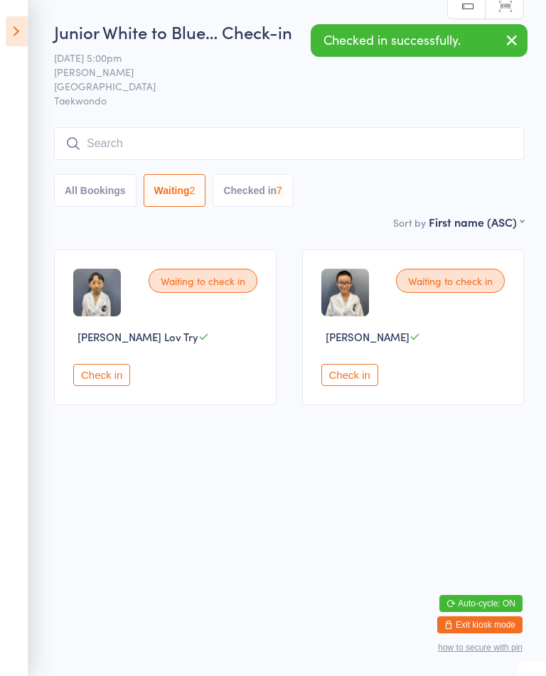
scroll to position [0, 0]
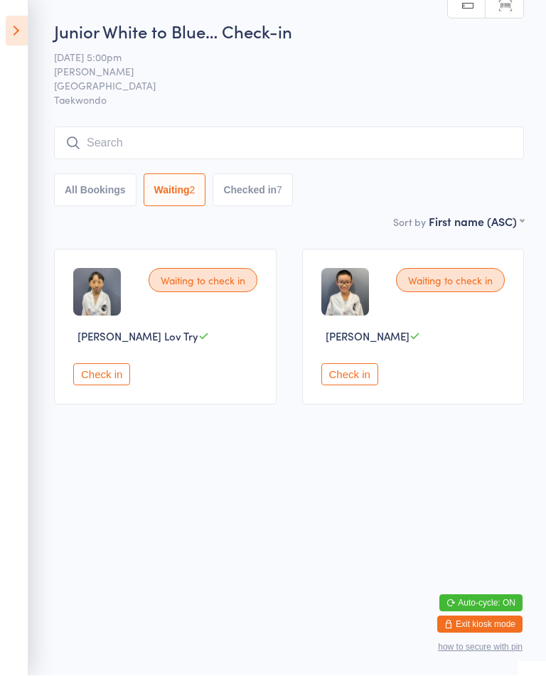
click at [376, 383] on button "Check in" at bounding box center [349, 375] width 57 height 22
click at [352, 386] on button "Check in" at bounding box center [349, 375] width 57 height 22
click at [332, 386] on button "Check in" at bounding box center [349, 375] width 57 height 22
click at [331, 381] on button "Check in" at bounding box center [349, 375] width 57 height 22
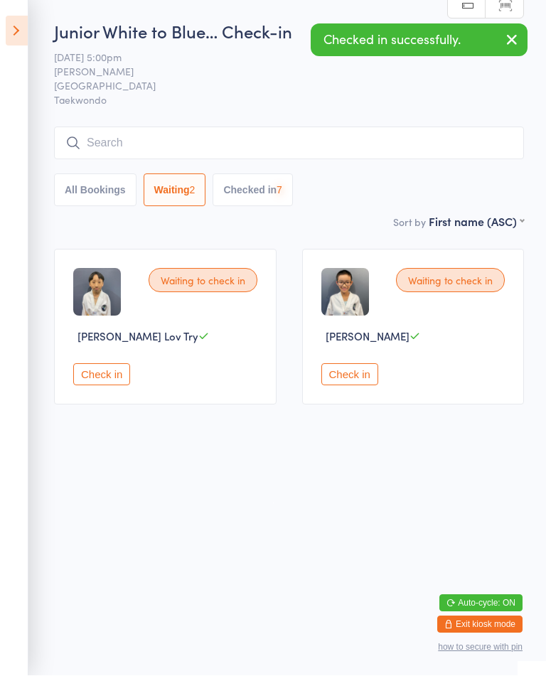
click at [340, 386] on button "Check in" at bounding box center [349, 375] width 57 height 22
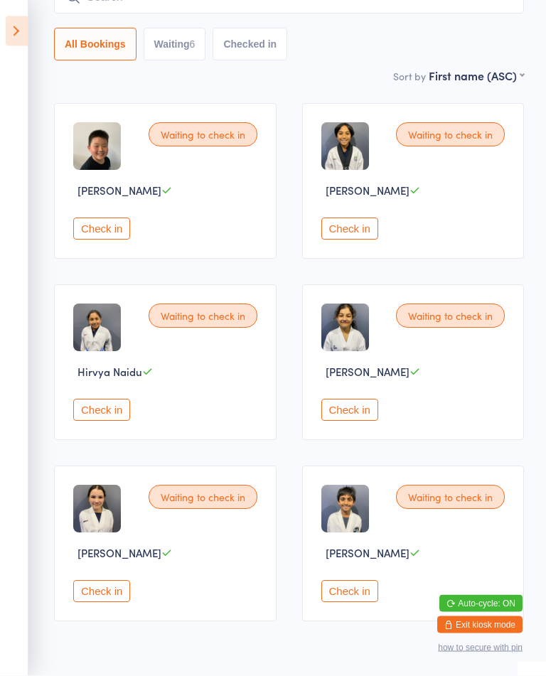
scroll to position [191, 0]
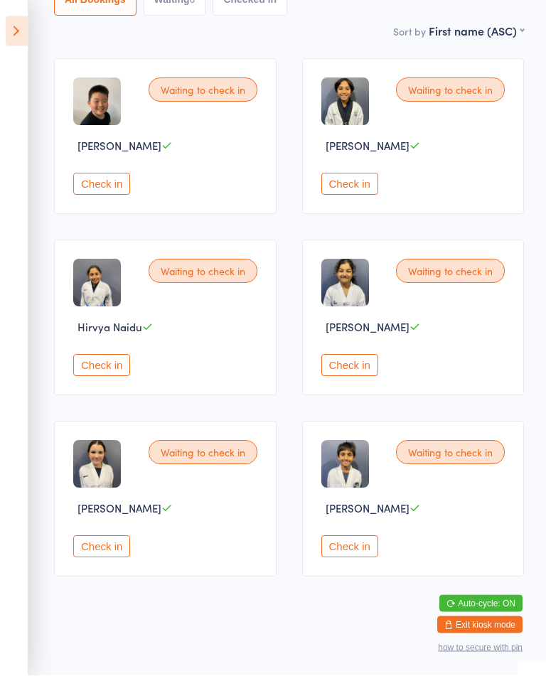
click at [117, 558] on button "Check in" at bounding box center [101, 547] width 57 height 22
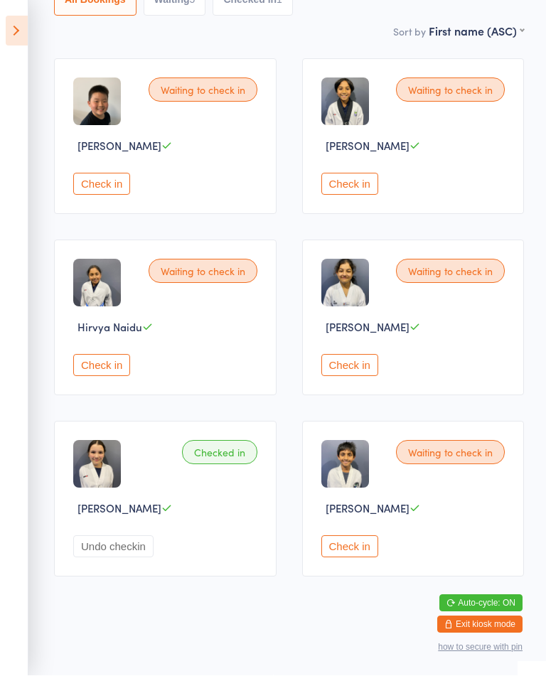
click at [360, 377] on button "Check in" at bounding box center [349, 366] width 57 height 22
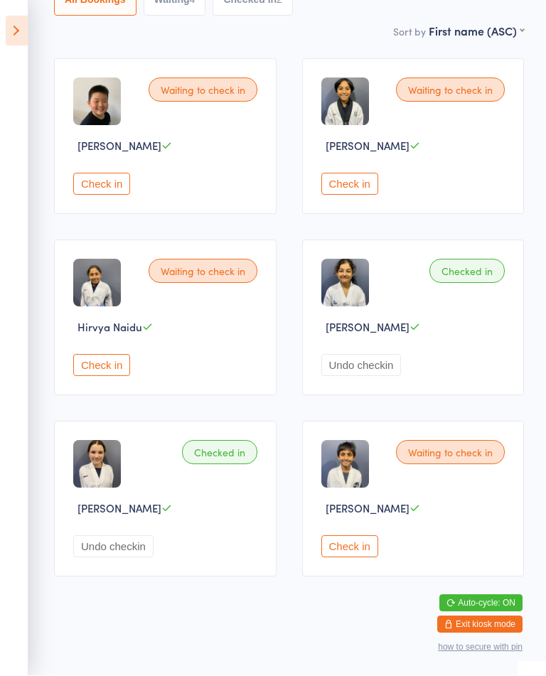
click at [343, 558] on button "Check in" at bounding box center [349, 547] width 57 height 22
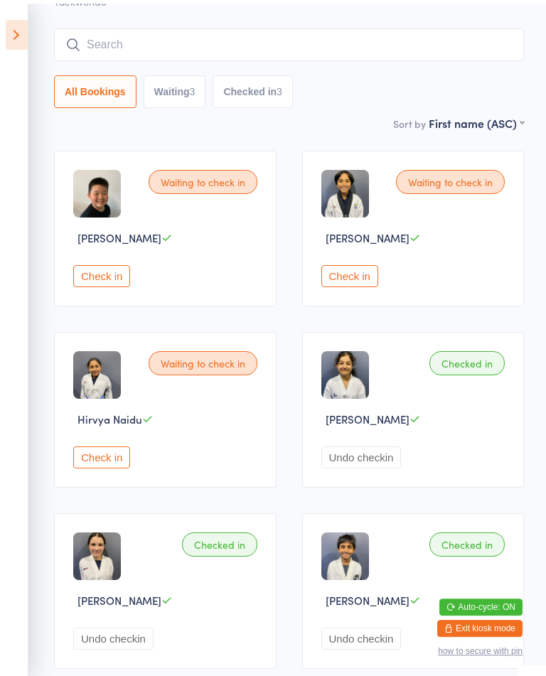
scroll to position [0, 0]
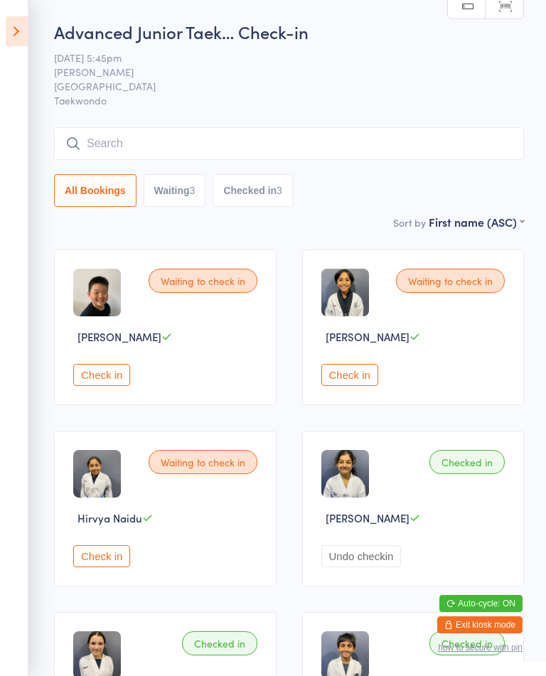
click at [357, 386] on button "Check in" at bounding box center [349, 375] width 57 height 22
click at [284, 627] on div "Waiting to check in Aaron Jung Check in Checked in Danul Amarasuriya Undo check…" at bounding box center [289, 509] width 496 height 544
click at [111, 375] on button "Check in" at bounding box center [101, 375] width 57 height 22
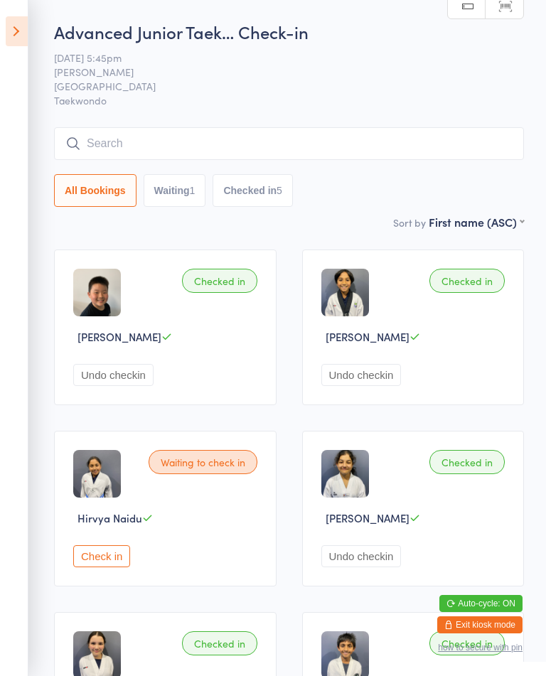
click at [98, 568] on button "Check in" at bounding box center [101, 557] width 57 height 22
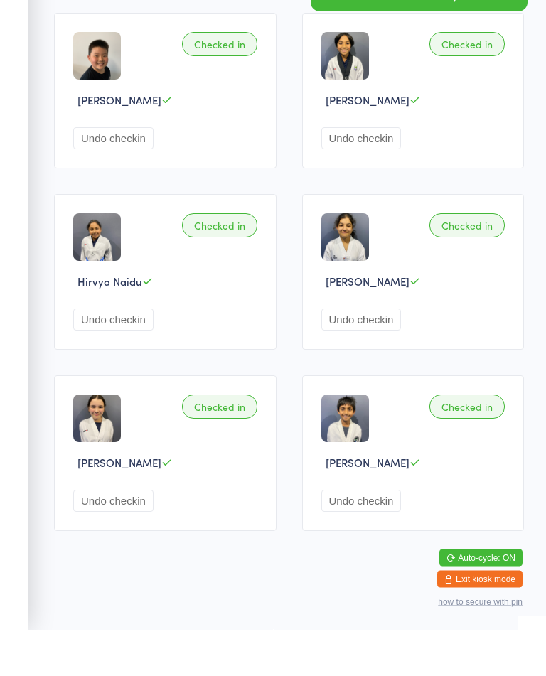
scroll to position [191, 0]
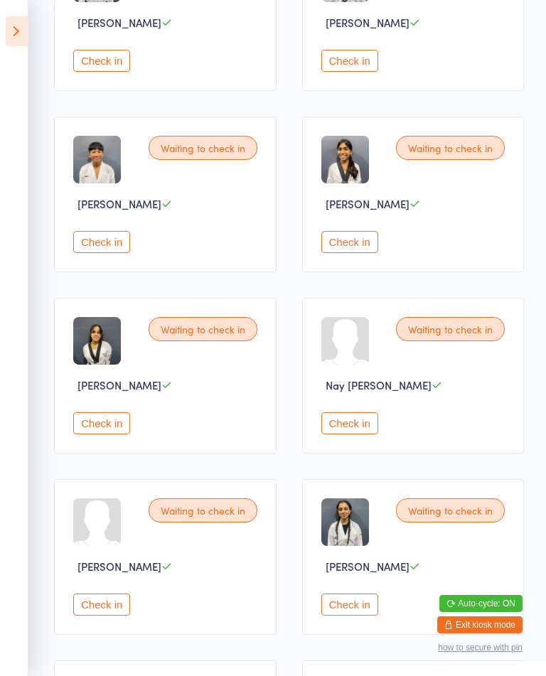
scroll to position [691, 0]
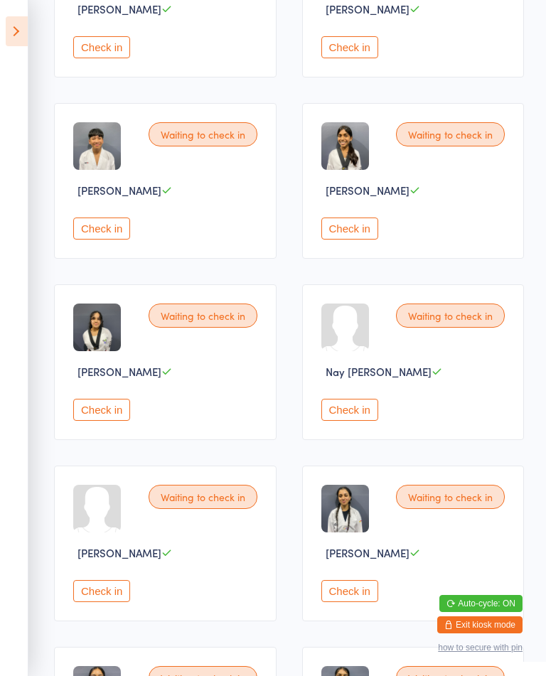
click at [107, 602] on button "Check in" at bounding box center [101, 591] width 57 height 22
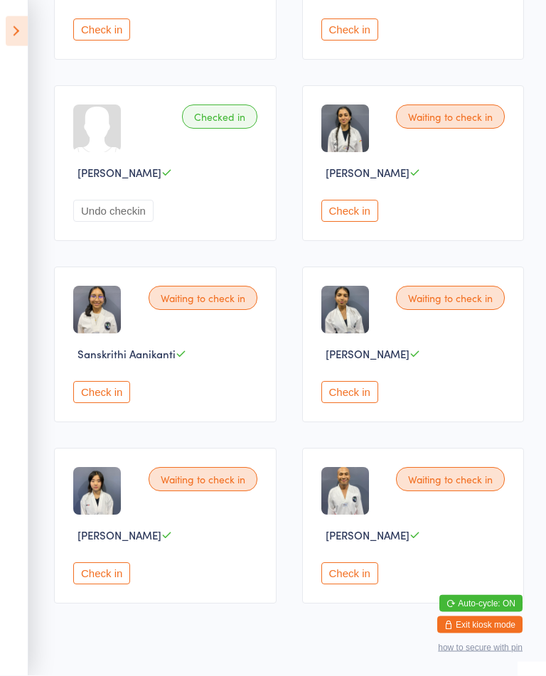
scroll to position [1127, 0]
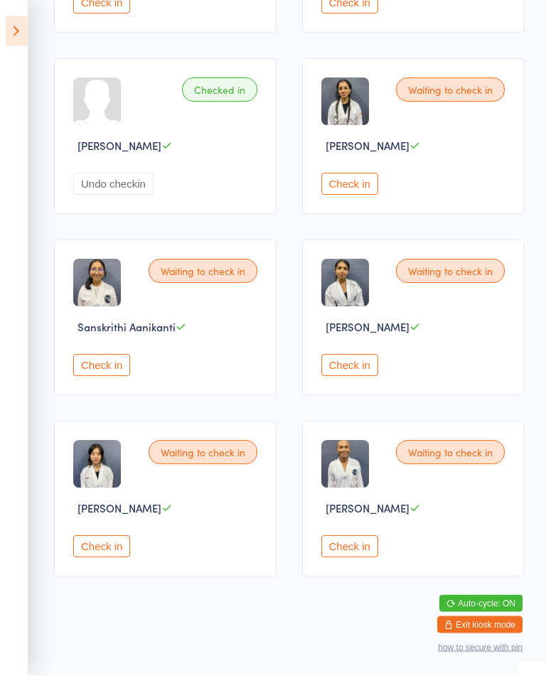
click at [105, 376] on button "Check in" at bounding box center [101, 366] width 57 height 22
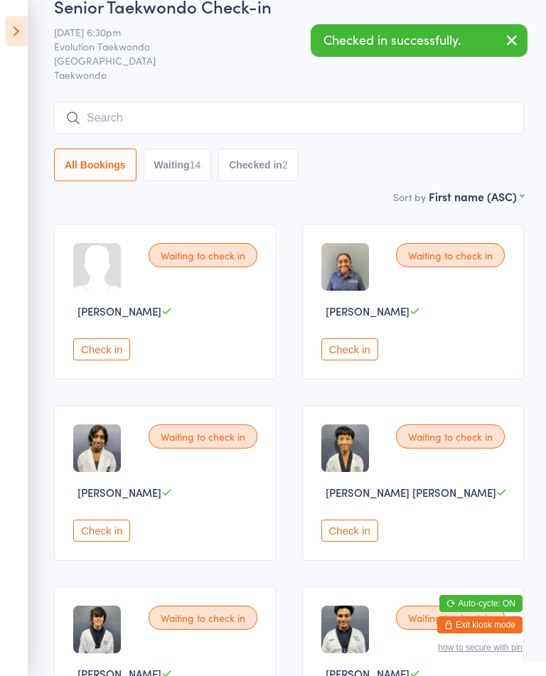
scroll to position [0, 0]
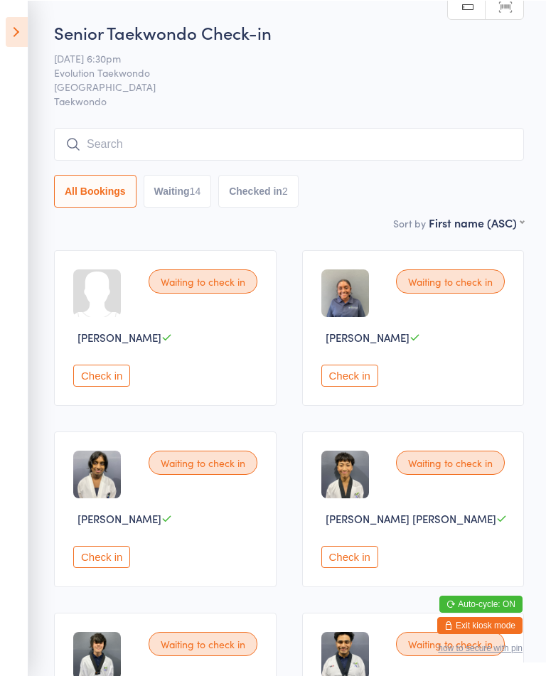
click at [326, 568] on button "Check in" at bounding box center [349, 557] width 57 height 22
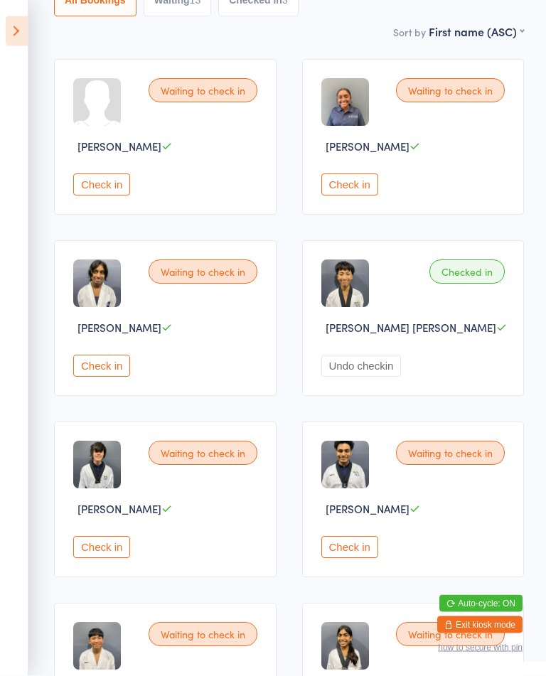
scroll to position [211, 0]
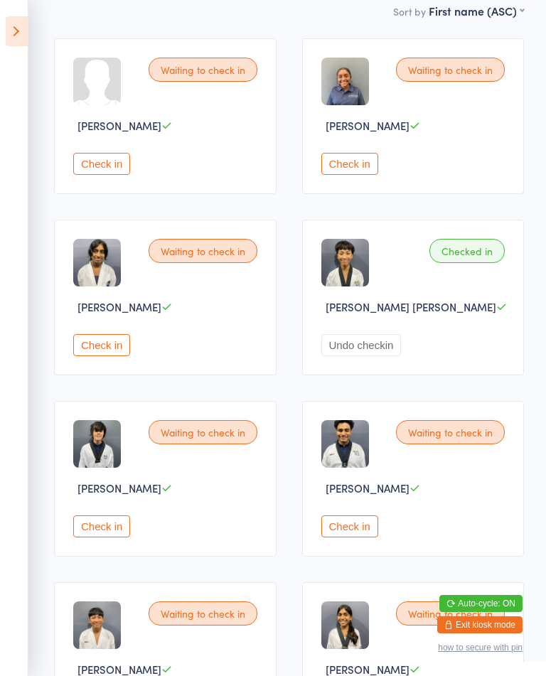
click at [116, 538] on button "Check in" at bounding box center [101, 527] width 57 height 22
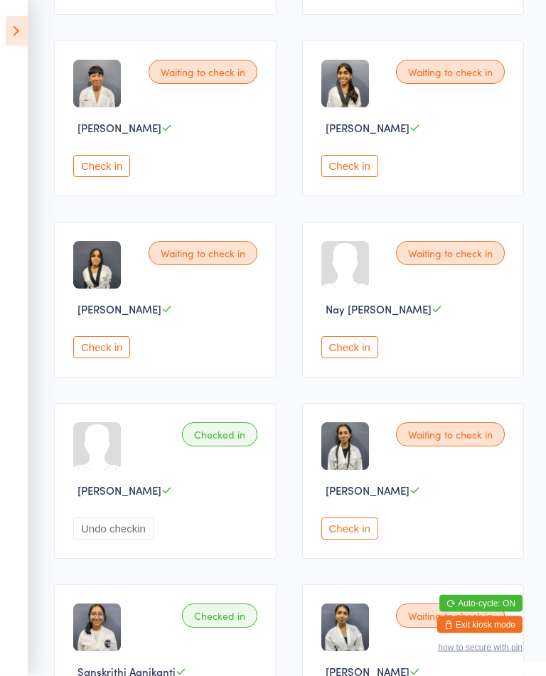
scroll to position [754, 0]
click at [361, 358] on button "Check in" at bounding box center [349, 347] width 57 height 22
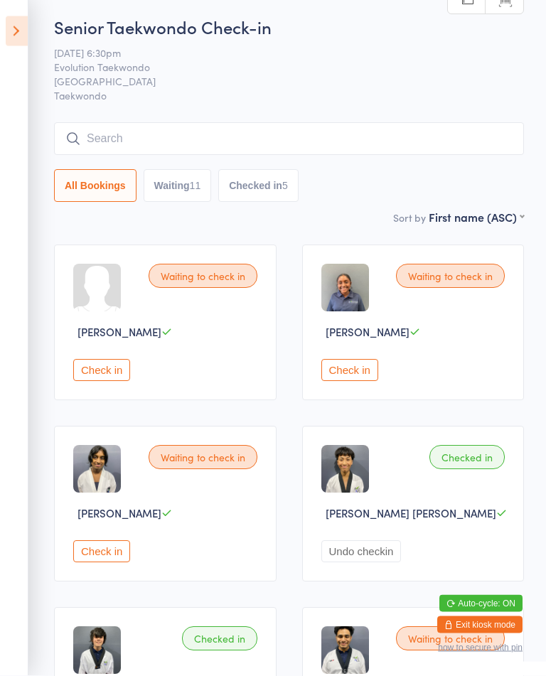
scroll to position [0, 0]
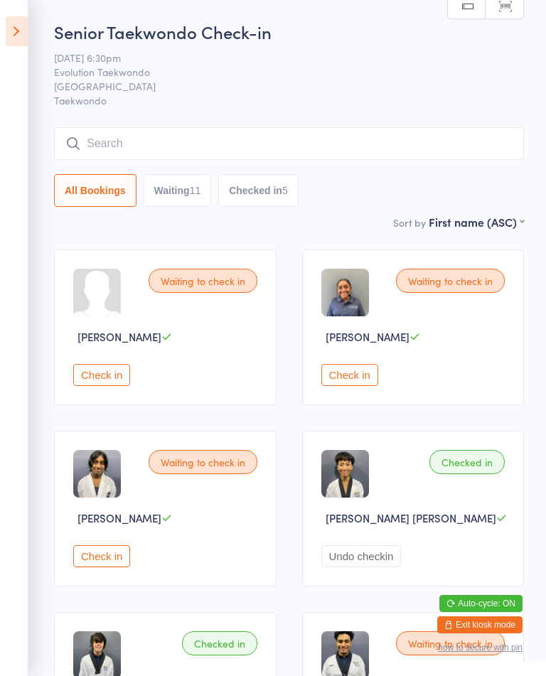
click at [102, 563] on button "Check in" at bounding box center [101, 557] width 57 height 22
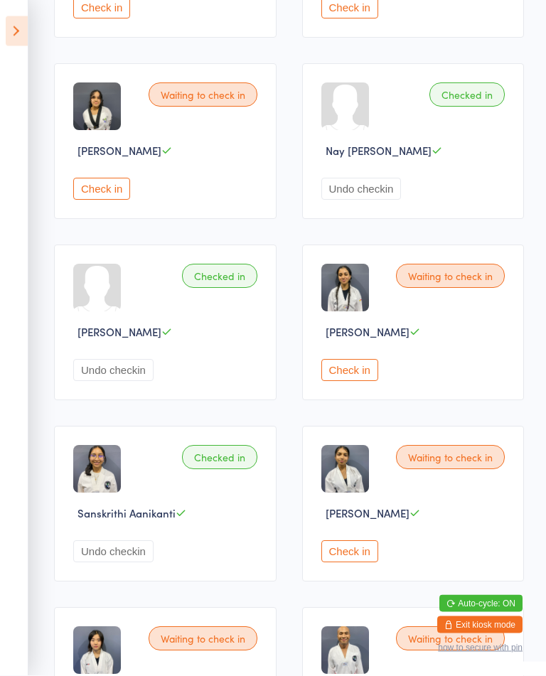
scroll to position [916, 0]
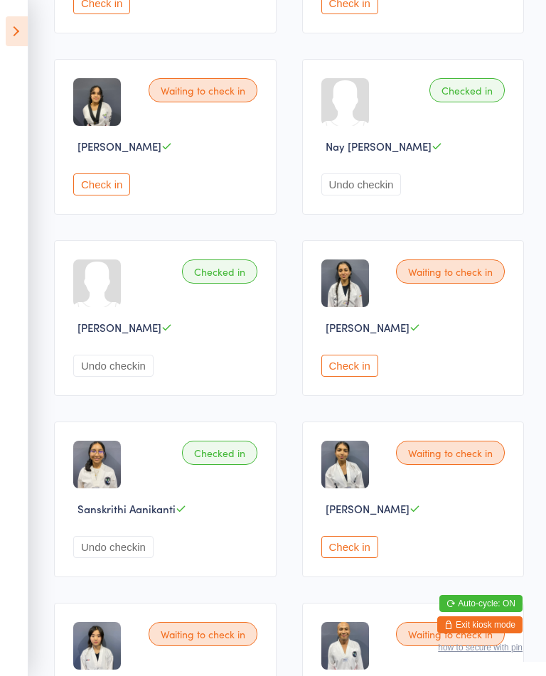
click at [368, 377] on button "Check in" at bounding box center [349, 366] width 57 height 22
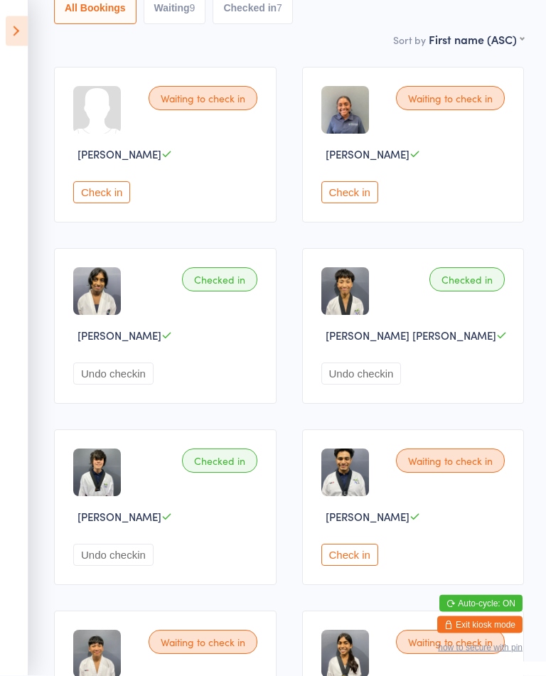
scroll to position [225, 0]
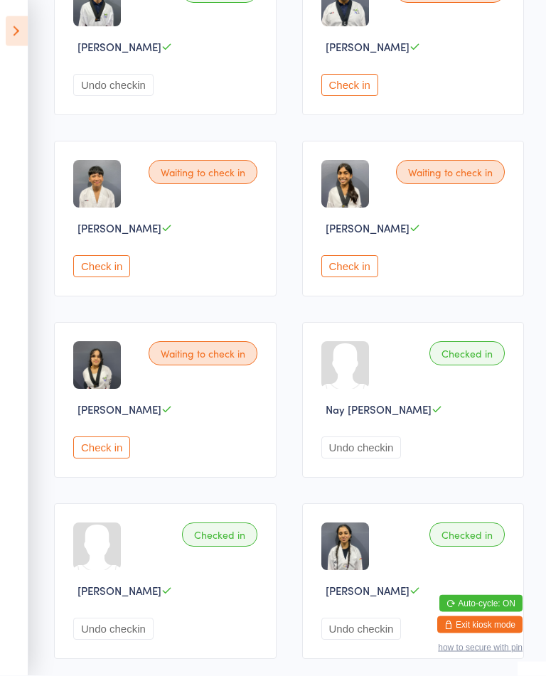
click at [124, 278] on button "Check in" at bounding box center [101, 267] width 57 height 22
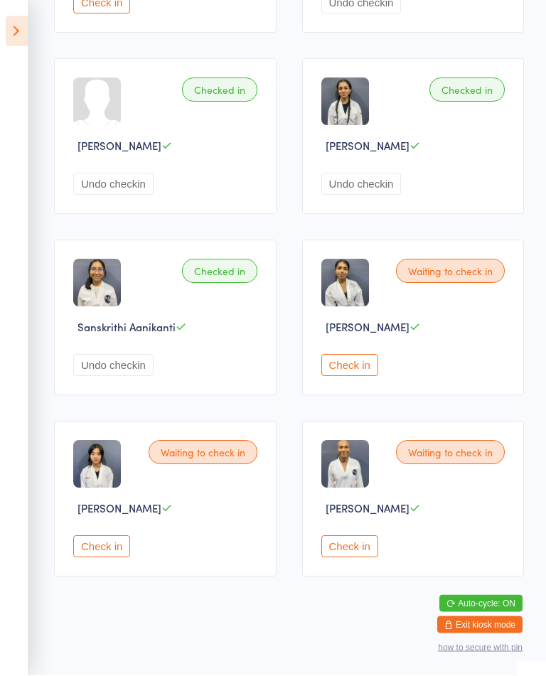
scroll to position [1127, 0]
click at [354, 558] on button "Check in" at bounding box center [349, 547] width 57 height 22
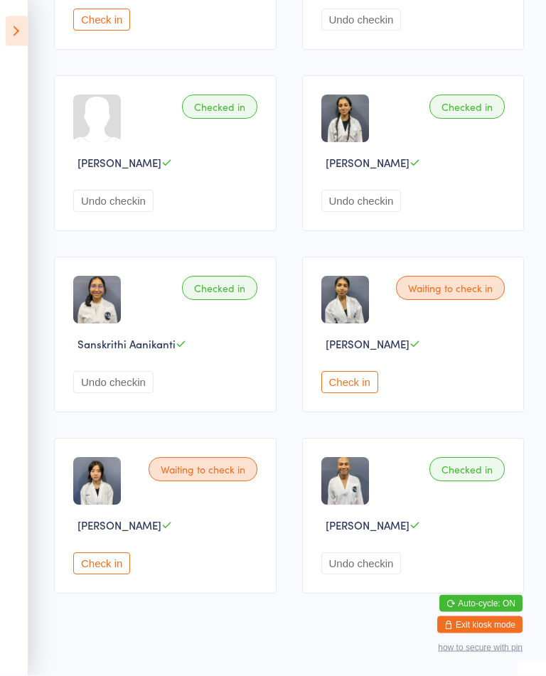
scroll to position [1082, 0]
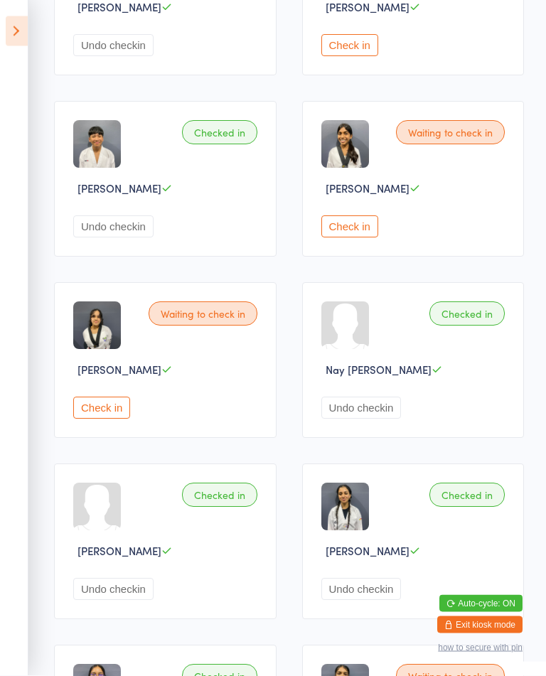
click at [103, 420] on button "Check in" at bounding box center [101, 409] width 57 height 22
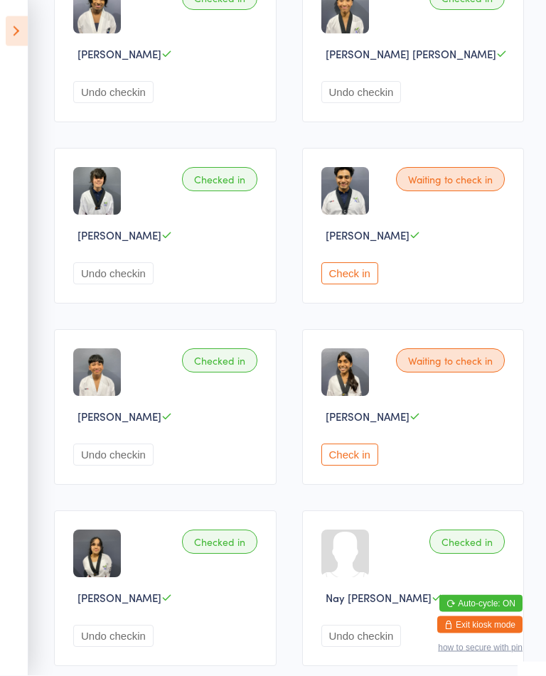
scroll to position [464, 0]
click at [346, 285] on button "Check in" at bounding box center [349, 274] width 57 height 22
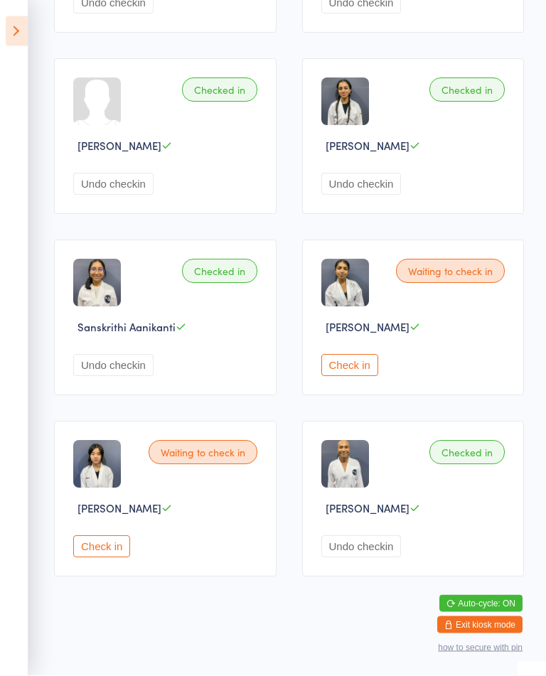
scroll to position [1127, 0]
click at [355, 377] on button "Check in" at bounding box center [349, 366] width 57 height 22
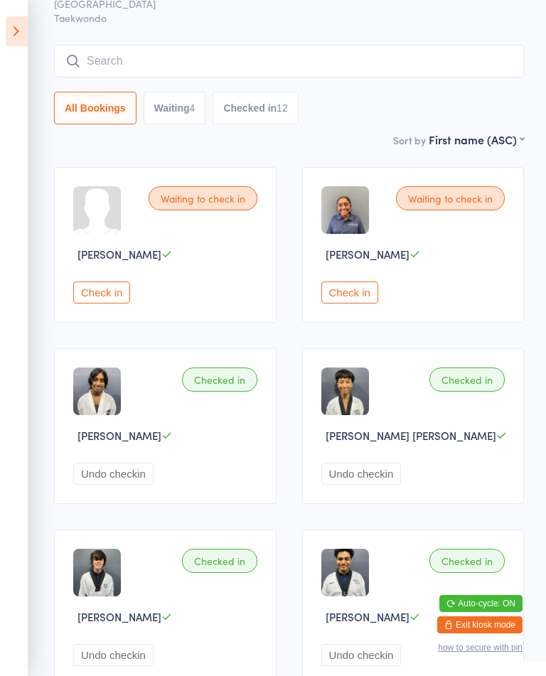
scroll to position [77, 0]
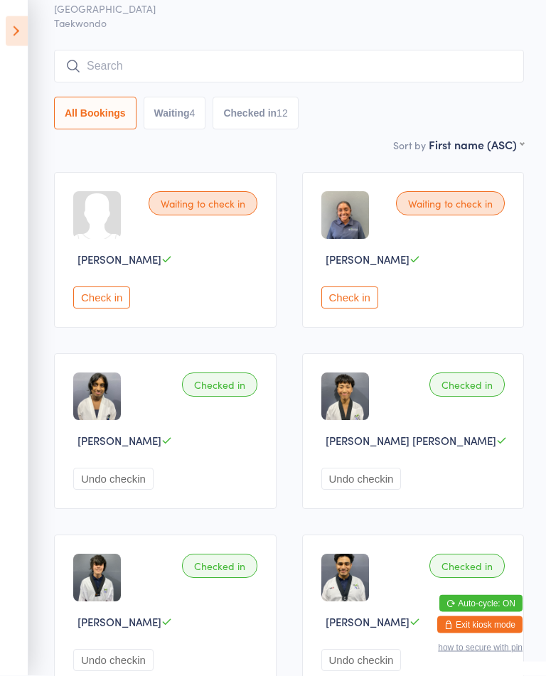
click at [363, 298] on button "Check in" at bounding box center [349, 298] width 57 height 22
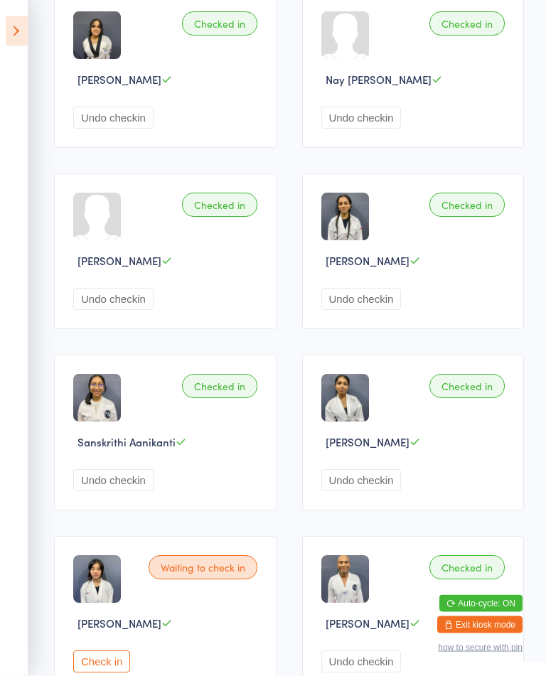
scroll to position [1127, 0]
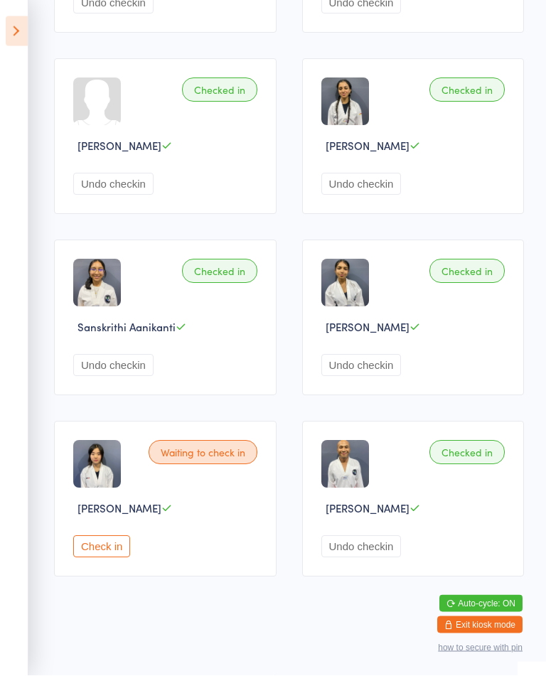
click at [119, 558] on button "Check in" at bounding box center [101, 547] width 57 height 22
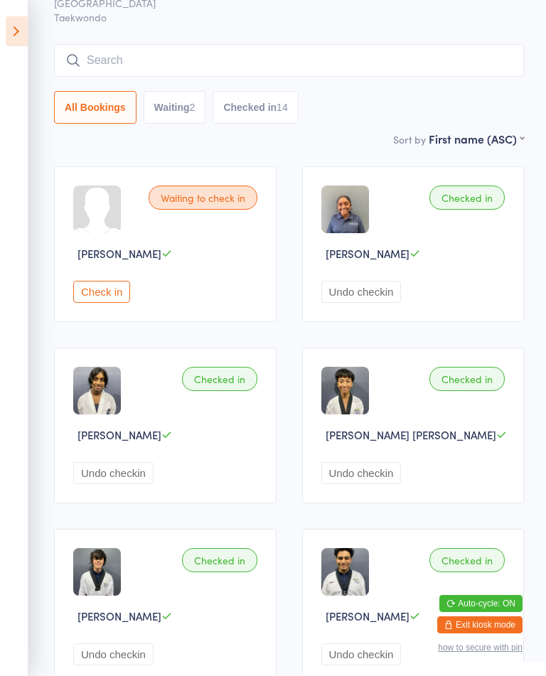
scroll to position [0, 0]
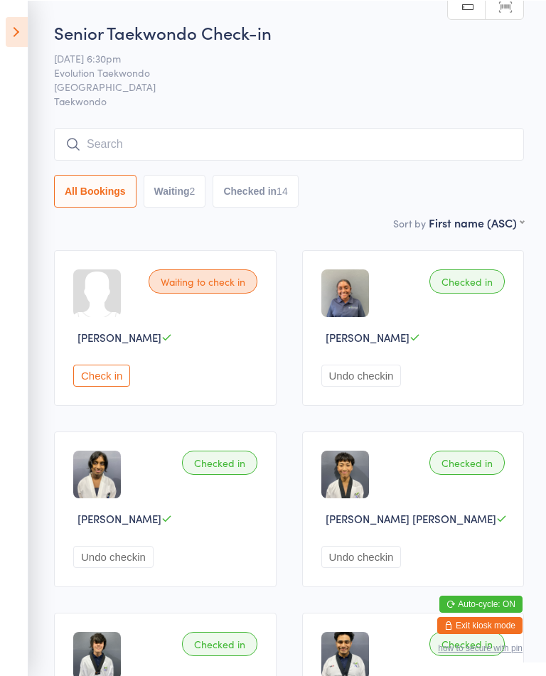
click at [98, 376] on button "Check in" at bounding box center [101, 375] width 57 height 22
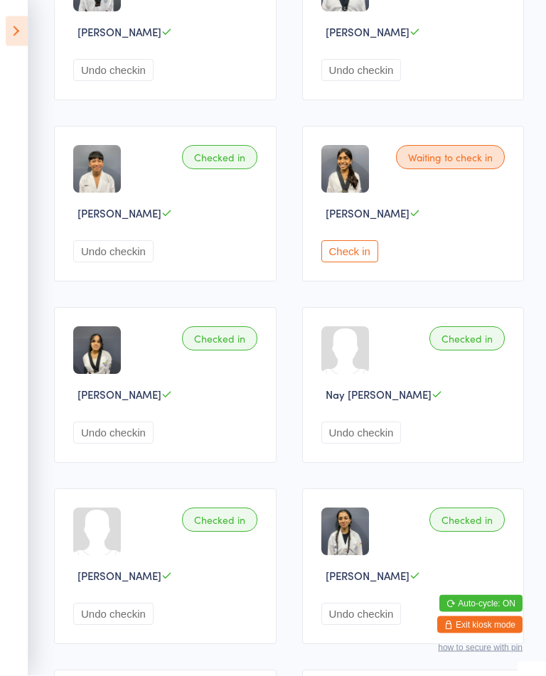
click at [363, 263] on button "Check in" at bounding box center [349, 252] width 57 height 22
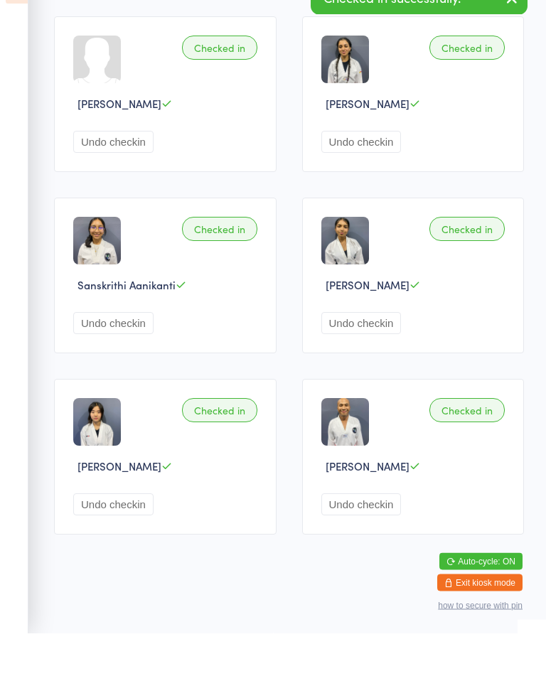
scroll to position [1127, 0]
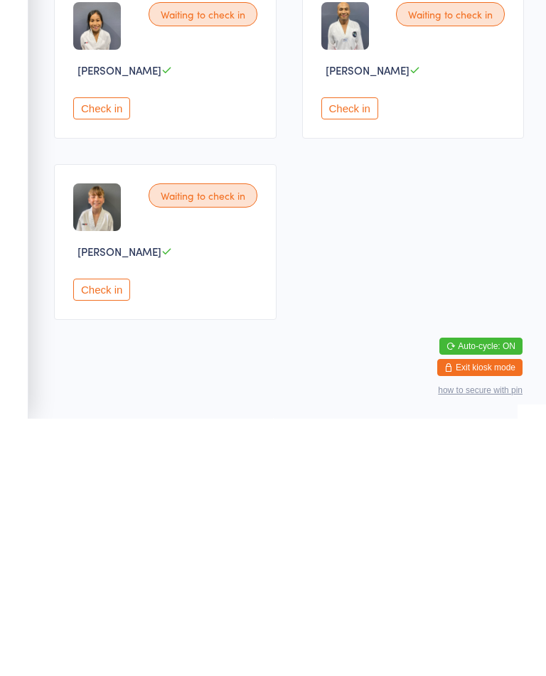
scroll to position [940, 0]
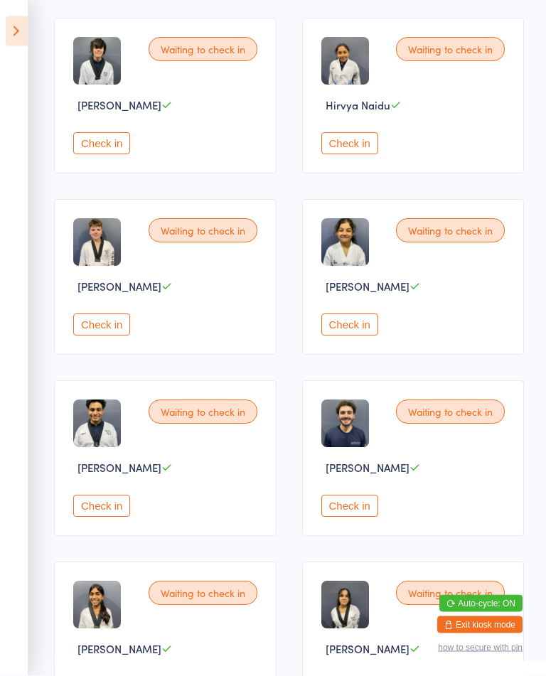
click at [349, 336] on button "Check in" at bounding box center [349, 325] width 57 height 22
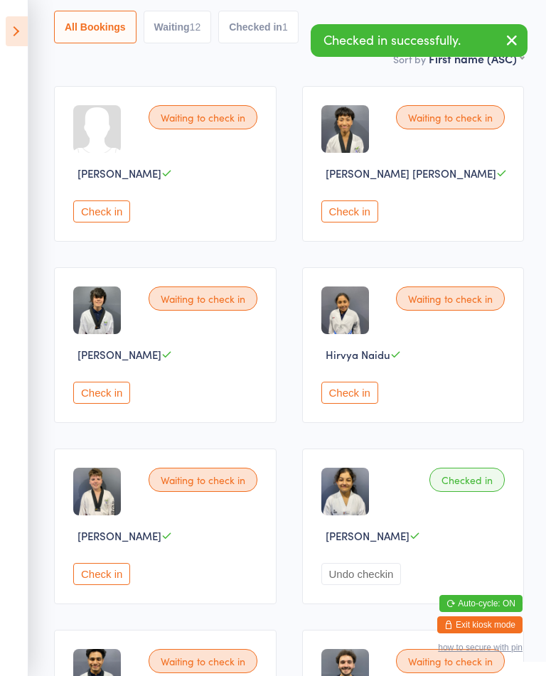
scroll to position [160, 0]
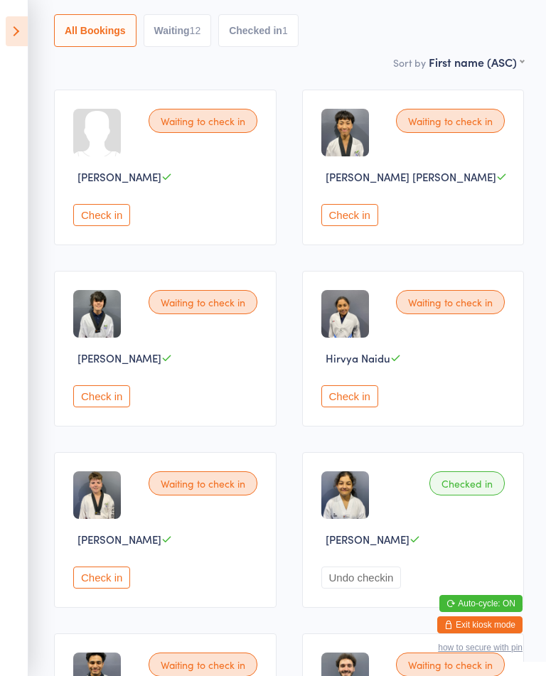
click at [97, 589] on button "Check in" at bounding box center [101, 578] width 57 height 22
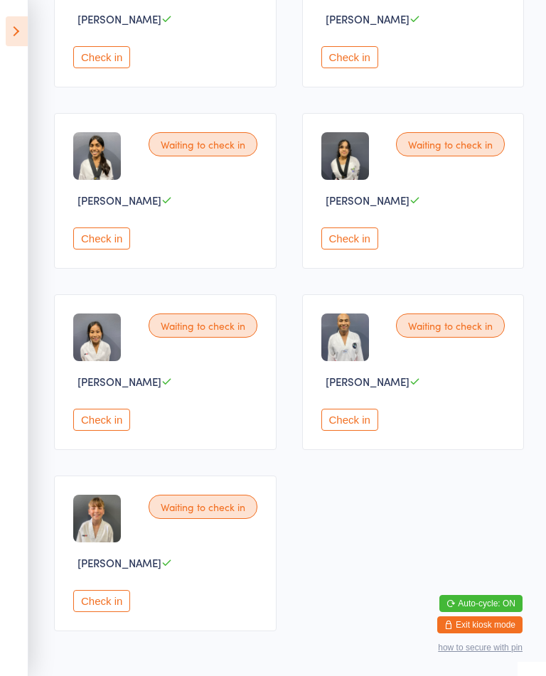
scroll to position [875, 0]
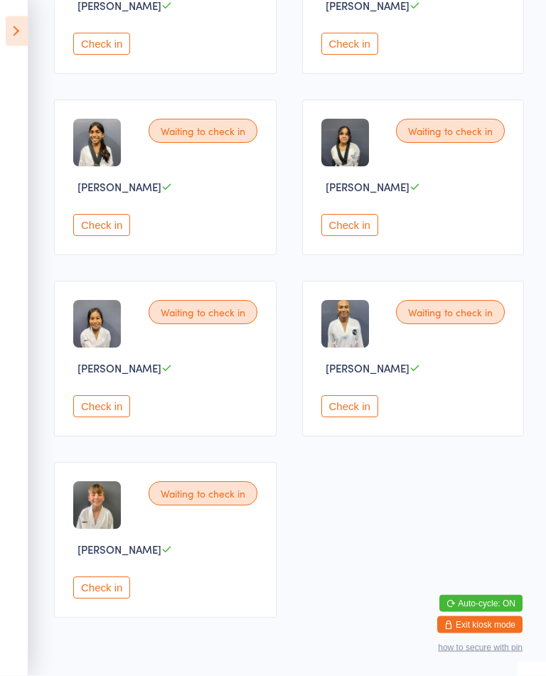
click at [100, 600] on button "Check in" at bounding box center [101, 589] width 57 height 22
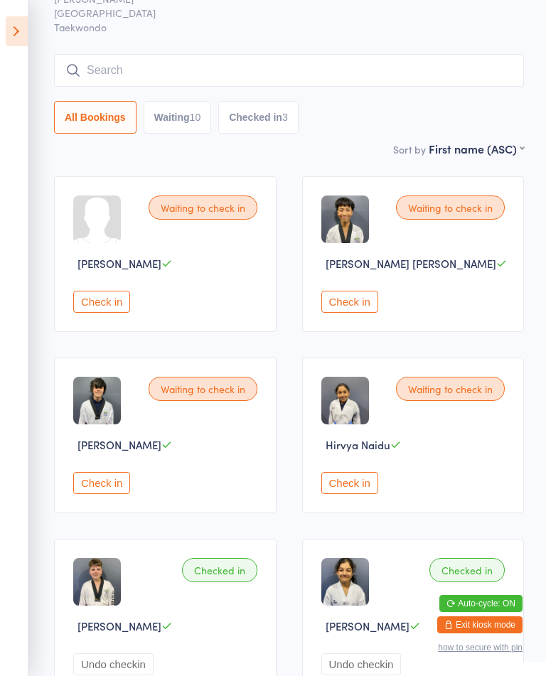
scroll to position [0, 0]
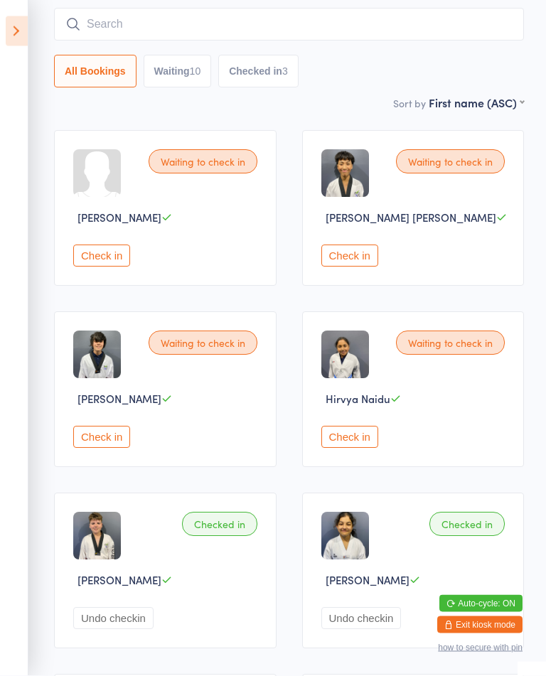
click at [361, 449] on button "Check in" at bounding box center [349, 438] width 57 height 22
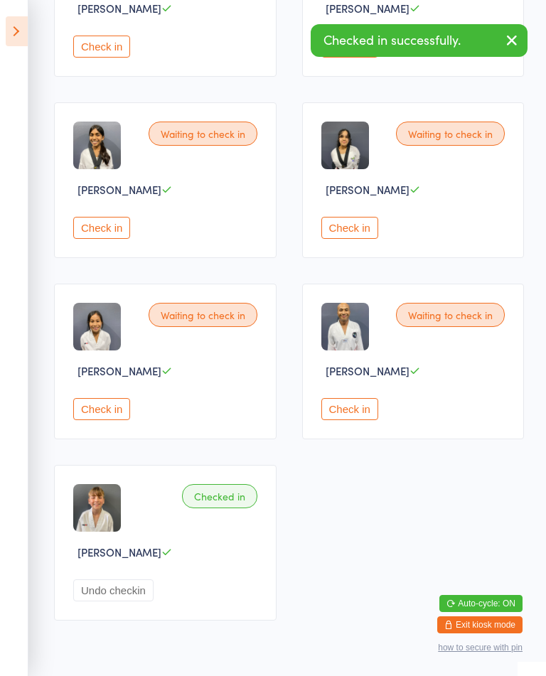
click at [111, 420] on button "Check in" at bounding box center [101, 409] width 57 height 22
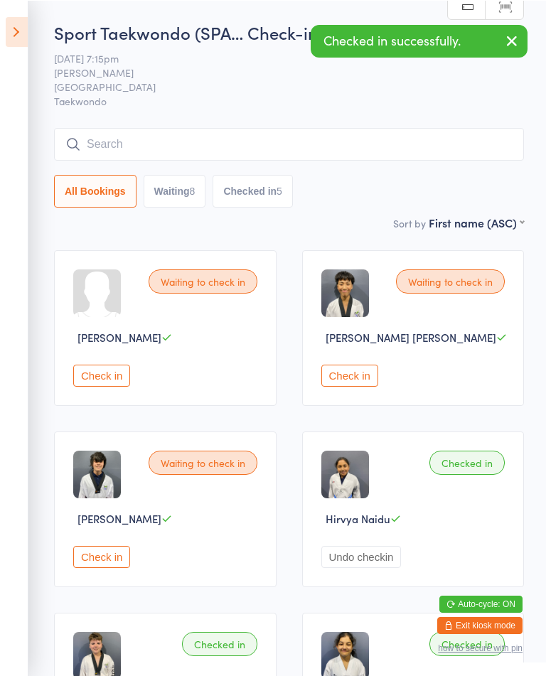
click at [348, 565] on button "Undo checkin" at bounding box center [361, 557] width 80 height 22
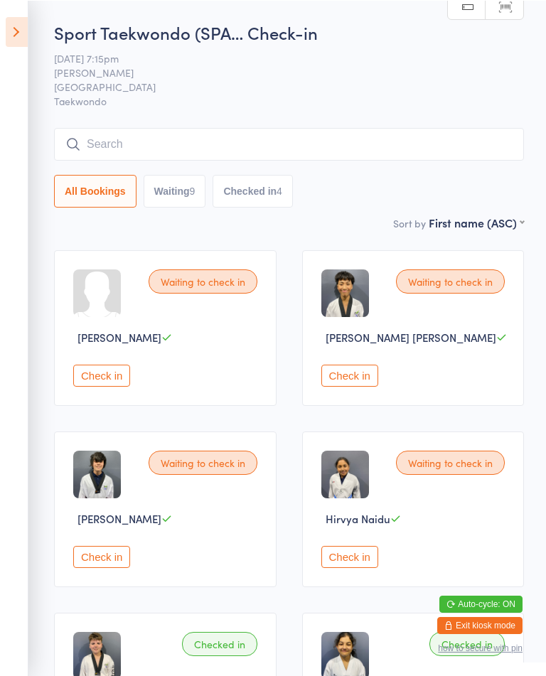
click at [395, 520] on div "Waiting to check in Hirvya Naidu Check in" at bounding box center [413, 509] width 223 height 156
click at [360, 551] on div "Waiting to check in Hirvya Naidu Check in" at bounding box center [413, 509] width 223 height 156
click at [348, 568] on button "Check in" at bounding box center [349, 557] width 57 height 22
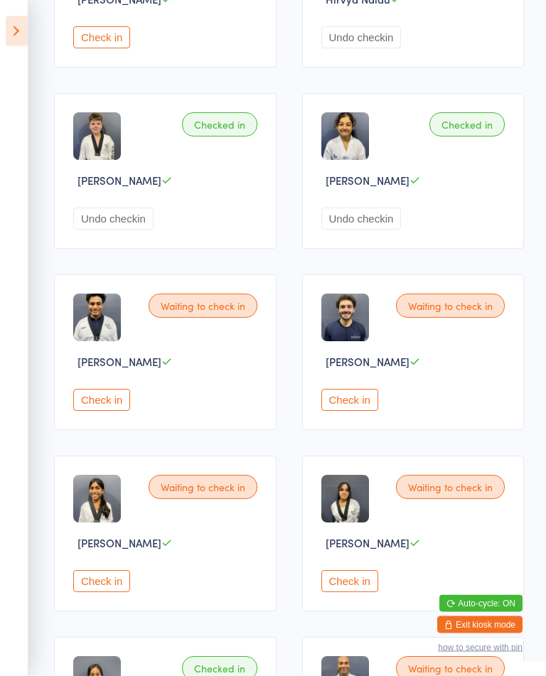
scroll to position [481, 0]
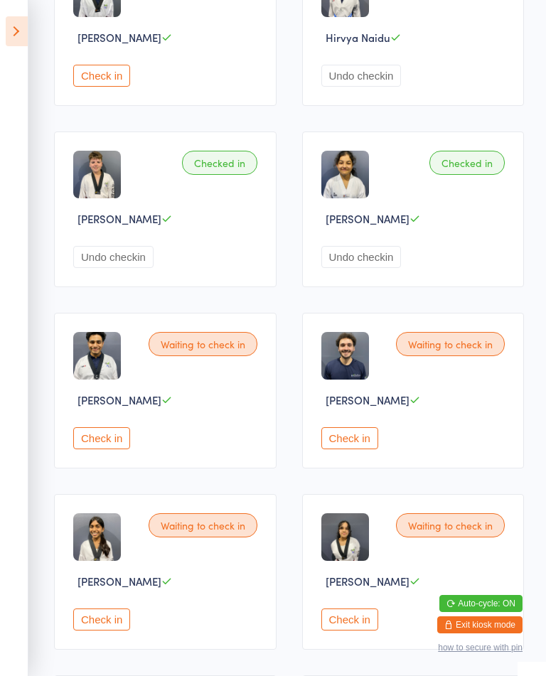
click at [362, 450] on button "Check in" at bounding box center [349, 438] width 57 height 22
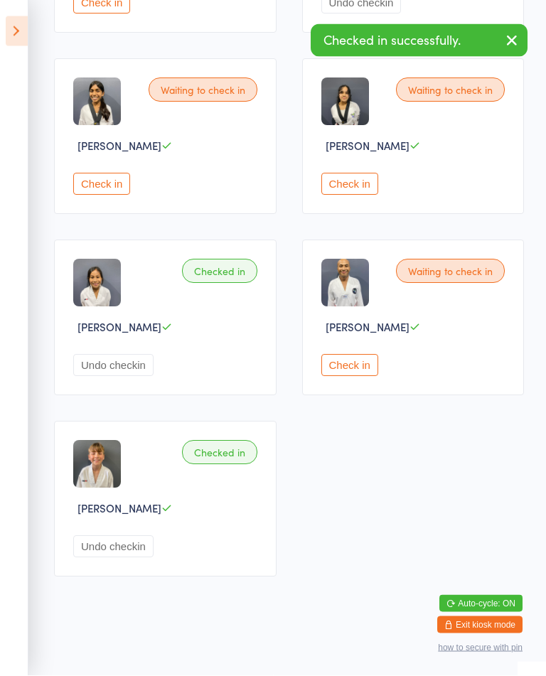
scroll to position [940, 0]
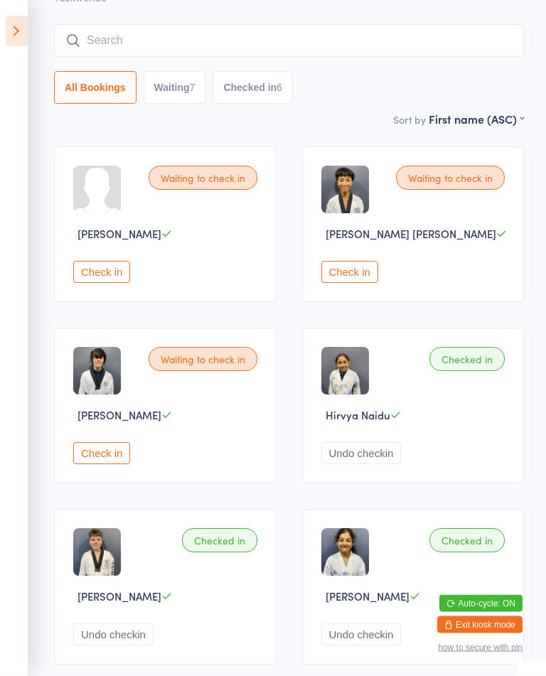
click at [358, 284] on button "Check in" at bounding box center [349, 273] width 57 height 22
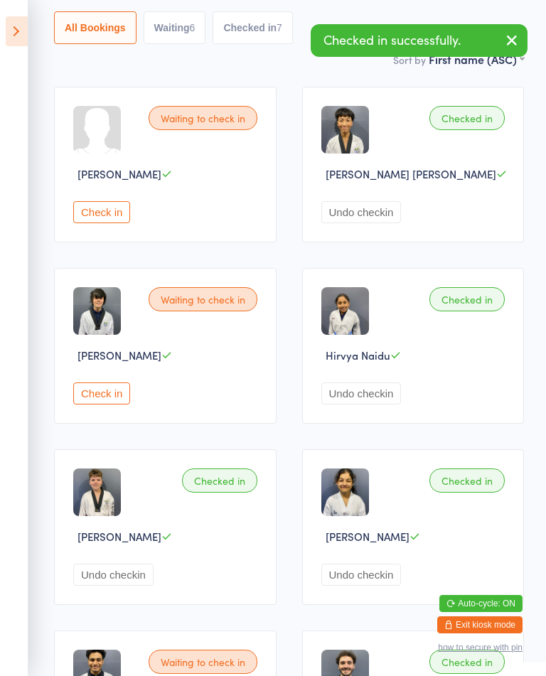
scroll to position [0, 0]
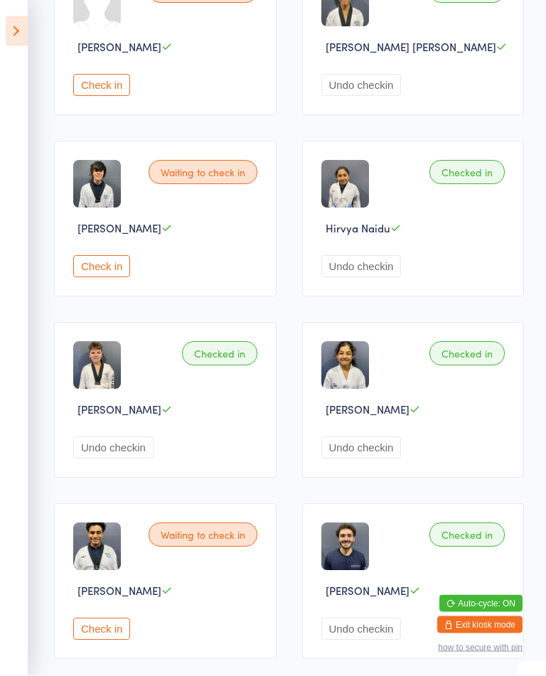
click at [102, 278] on button "Check in" at bounding box center [101, 267] width 57 height 22
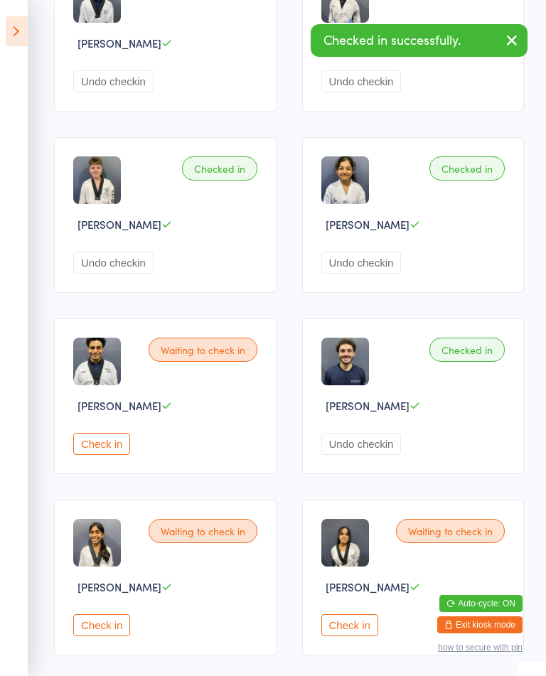
scroll to position [472, 0]
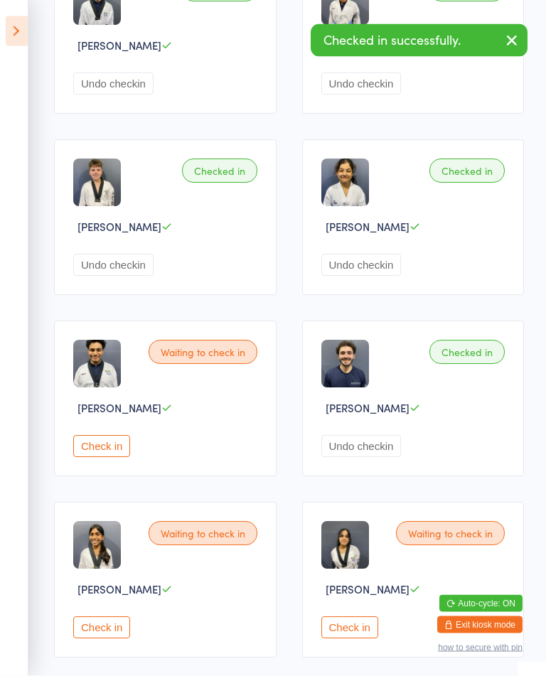
click at [100, 459] on div "Waiting to check in Jensen Latoja Check in" at bounding box center [165, 399] width 223 height 156
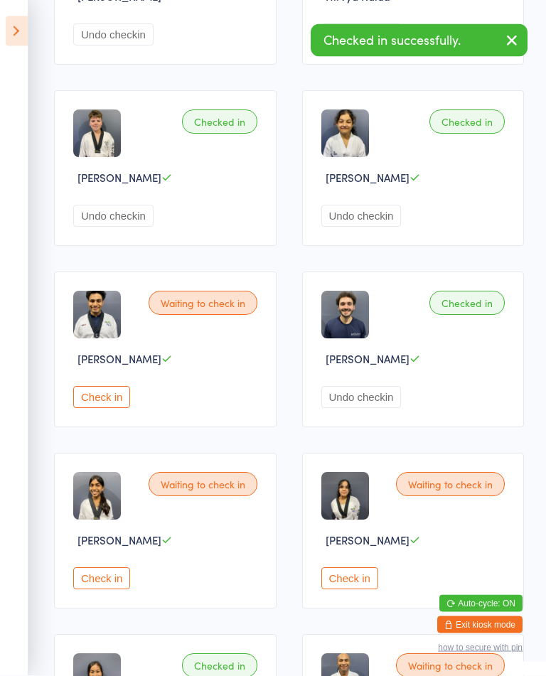
click at [78, 485] on div "Waiting to check in Kavya Naidu Check in" at bounding box center [165, 532] width 223 height 156
click at [124, 409] on button "Check in" at bounding box center [101, 398] width 57 height 22
click at [359, 590] on button "Check in" at bounding box center [349, 579] width 57 height 22
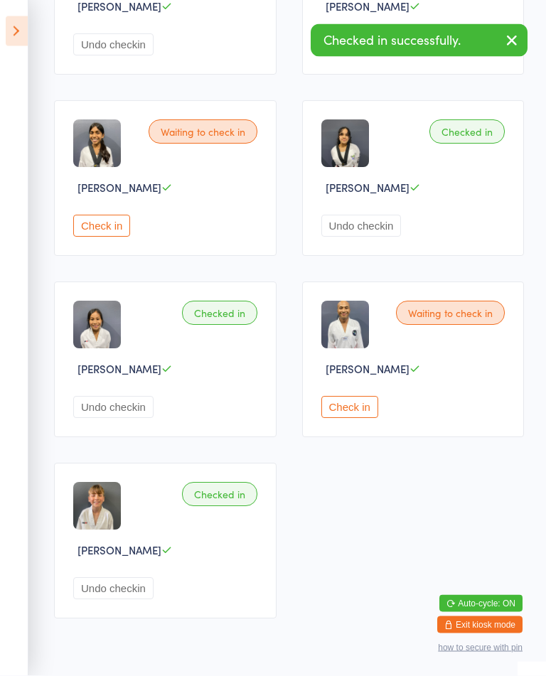
scroll to position [940, 0]
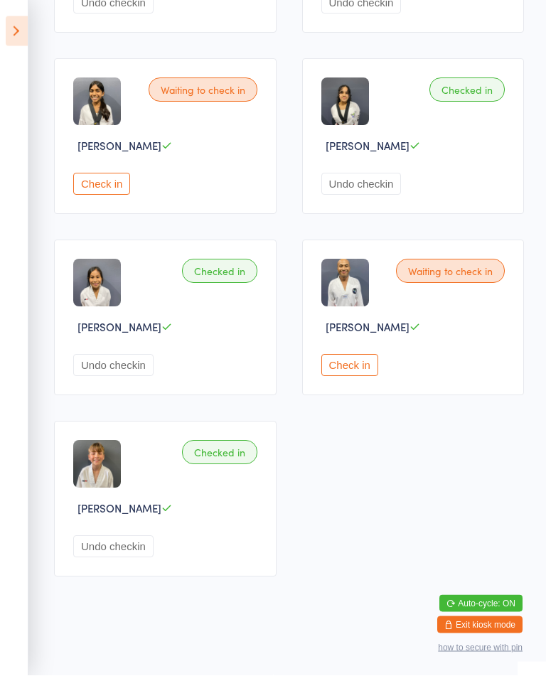
click at [341, 371] on button "Check in" at bounding box center [349, 366] width 57 height 22
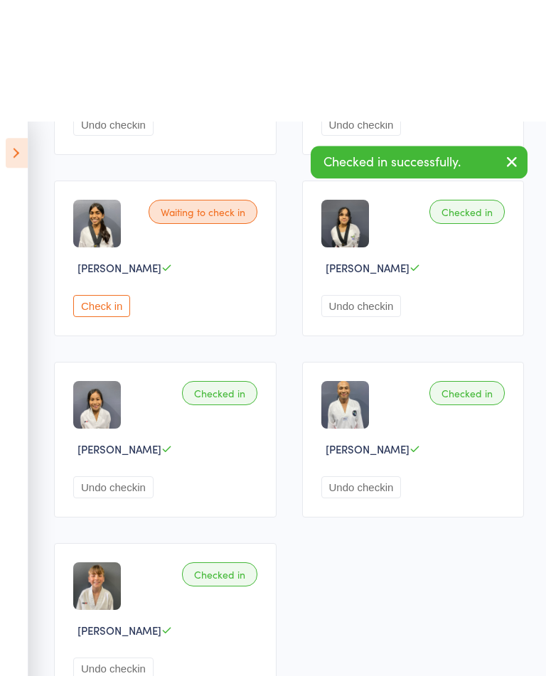
scroll to position [0, 0]
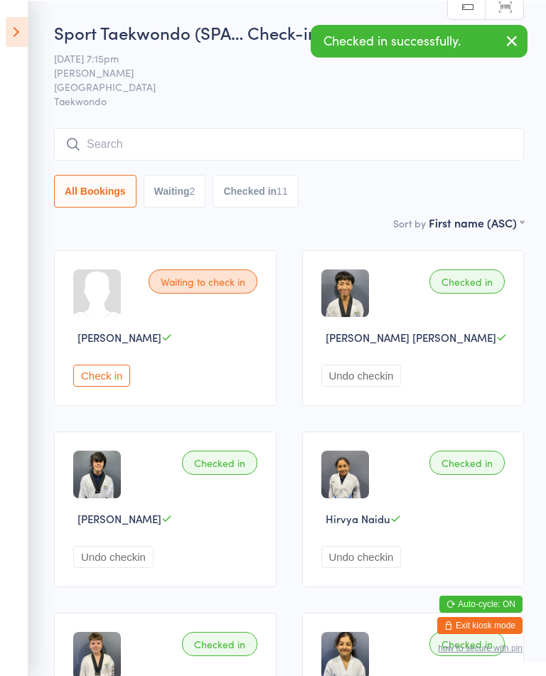
click at [122, 367] on div "Waiting to check in Amesh Nonis Check in" at bounding box center [165, 328] width 223 height 156
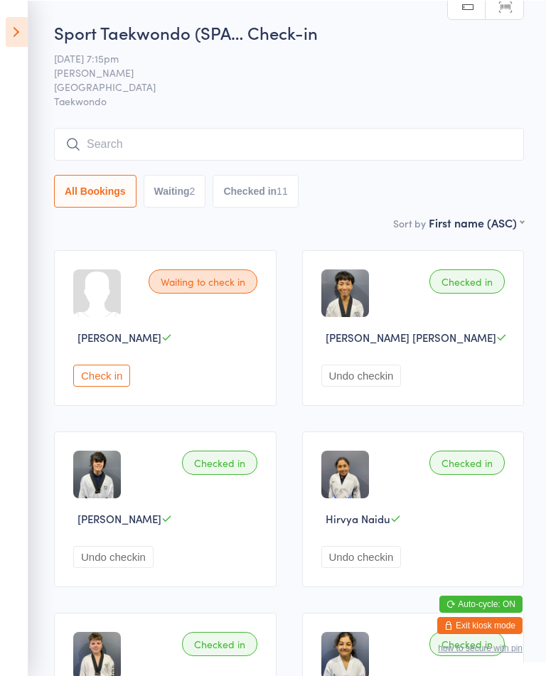
click at [117, 375] on button "Check in" at bounding box center [101, 375] width 57 height 22
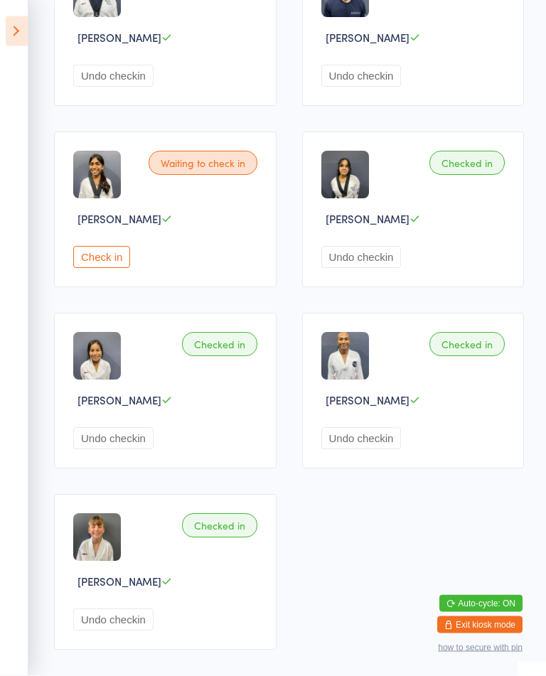
scroll to position [844, 0]
click at [117, 268] on button "Check in" at bounding box center [101, 257] width 57 height 22
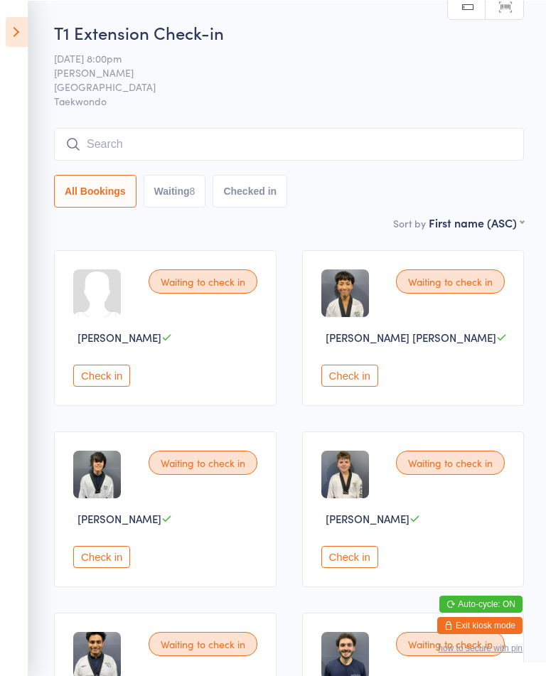
click at [90, 365] on div "Waiting to check in Amesh Nonis Check in" at bounding box center [165, 328] width 223 height 156
click at [105, 386] on button "Check in" at bounding box center [101, 375] width 57 height 22
click at [120, 568] on button "Check in" at bounding box center [101, 557] width 57 height 22
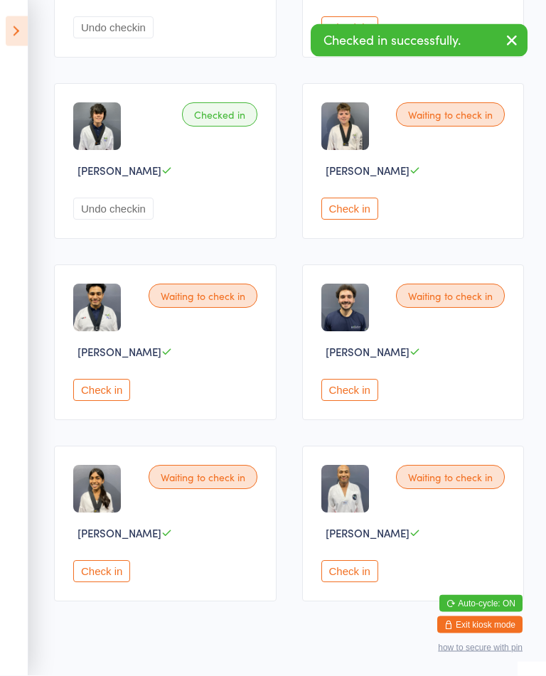
scroll to position [378, 0]
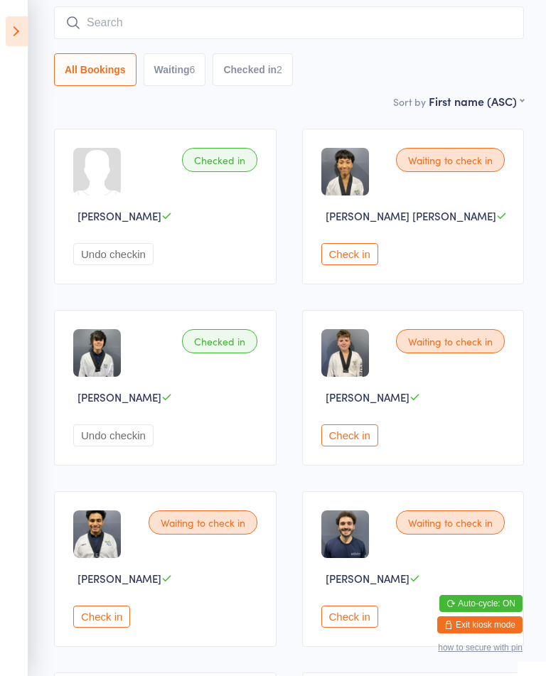
click at [130, 628] on button "Check in" at bounding box center [101, 617] width 57 height 22
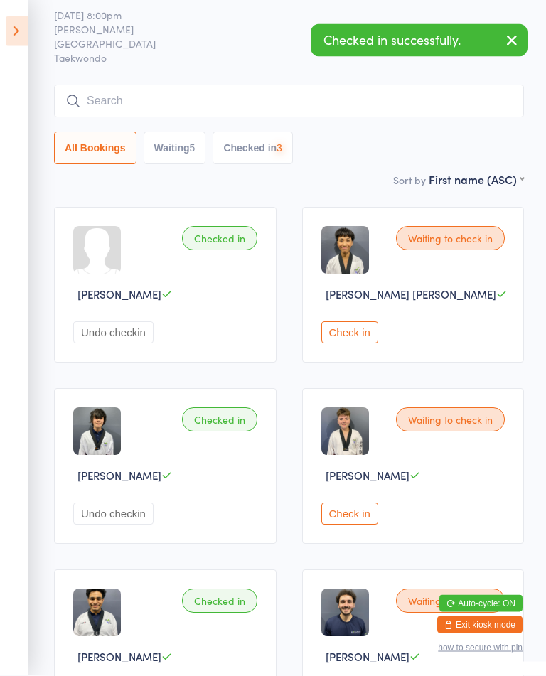
scroll to position [43, 0]
click at [339, 336] on button "Check in" at bounding box center [349, 332] width 57 height 22
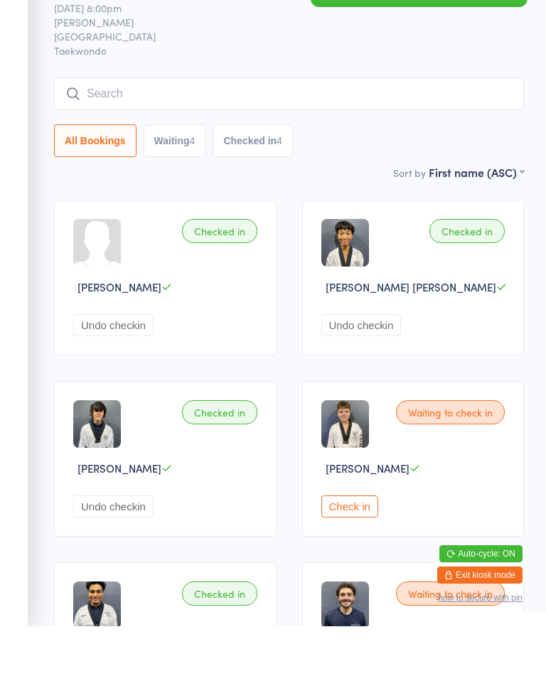
scroll to position [112, 0]
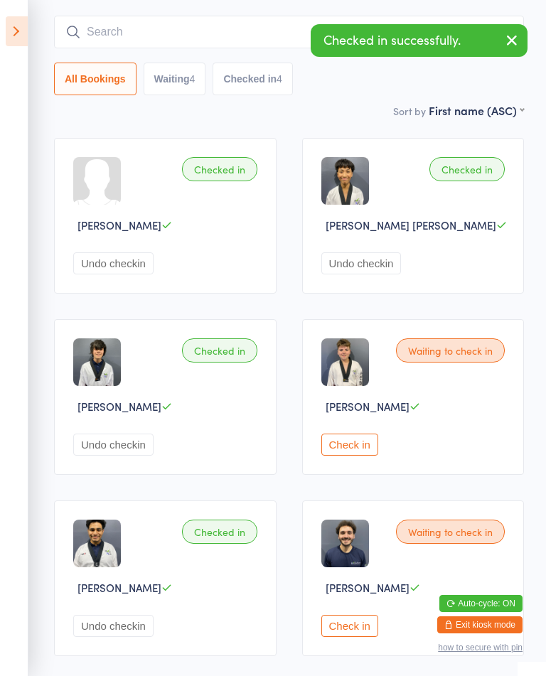
click at [362, 456] on button "Check in" at bounding box center [349, 445] width 57 height 22
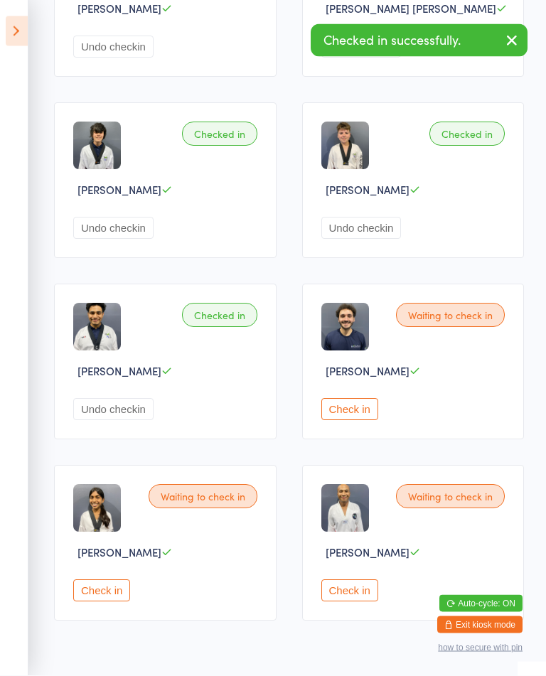
scroll to position [378, 0]
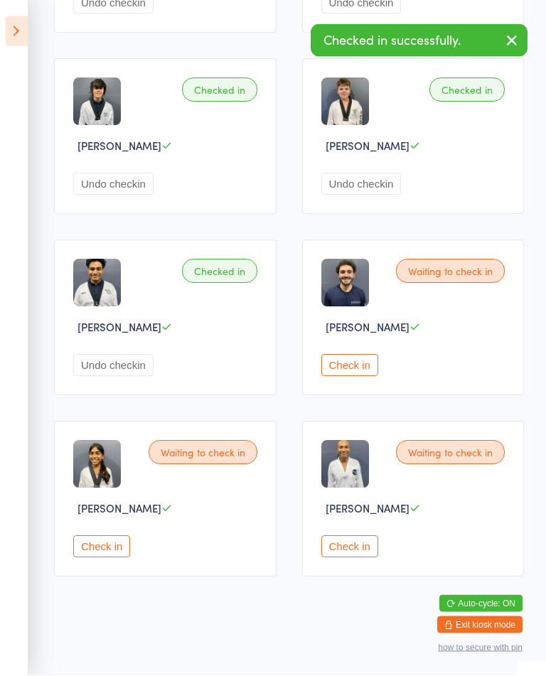
click at [95, 558] on button "Check in" at bounding box center [101, 547] width 57 height 22
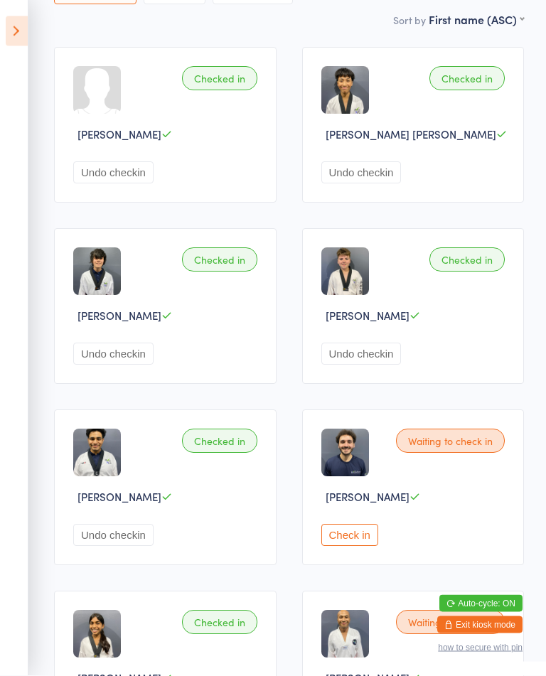
scroll to position [233, 0]
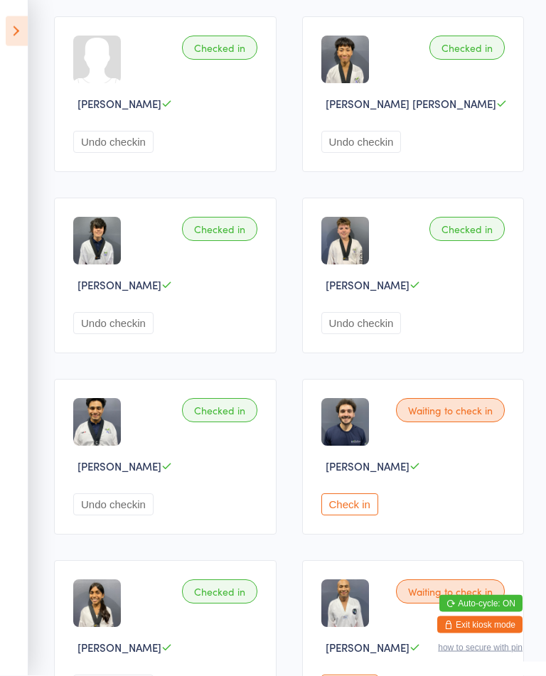
click at [349, 516] on button "Check in" at bounding box center [349, 505] width 57 height 22
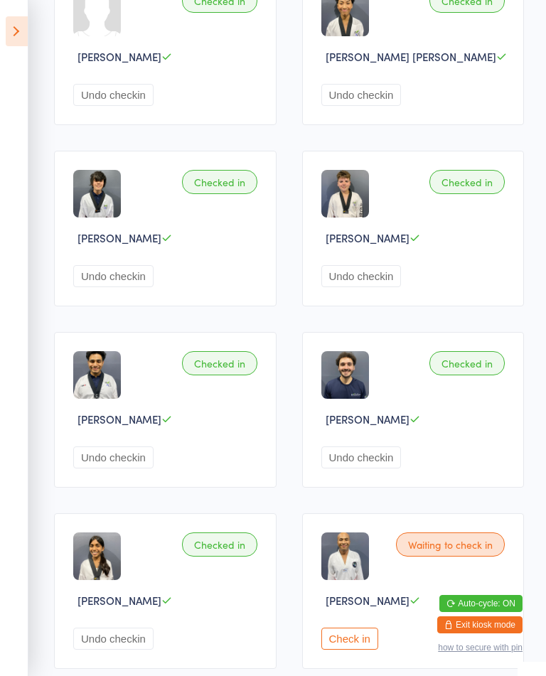
scroll to position [378, 0]
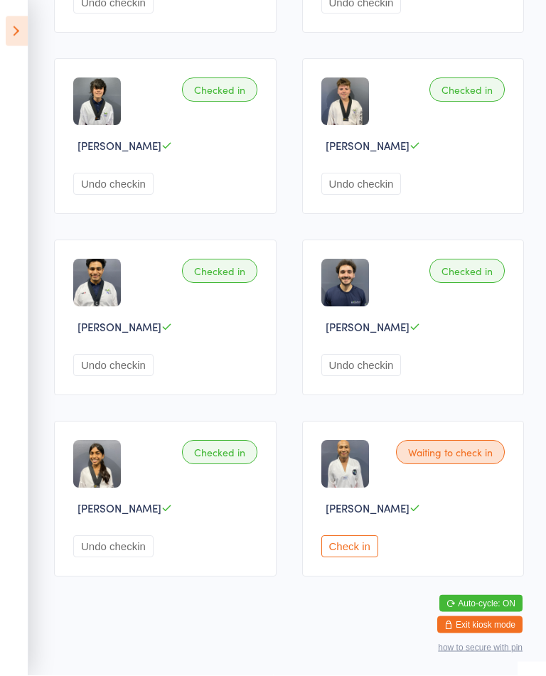
click at [363, 558] on button "Check in" at bounding box center [349, 547] width 57 height 22
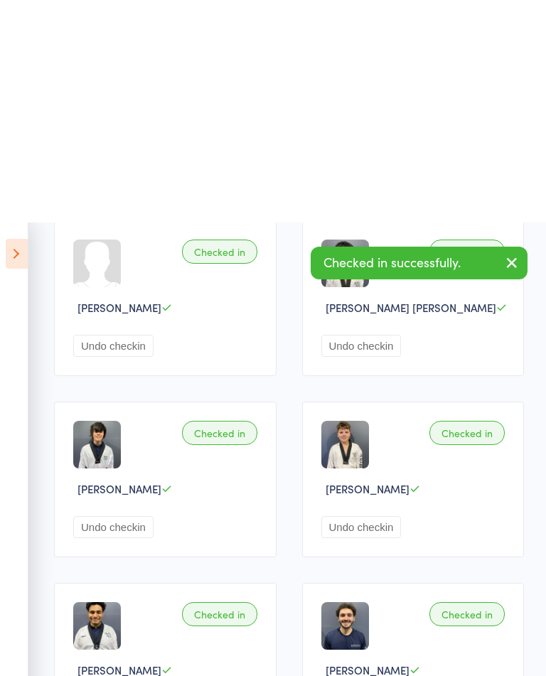
scroll to position [0, 0]
